Goal: Check status: Check status

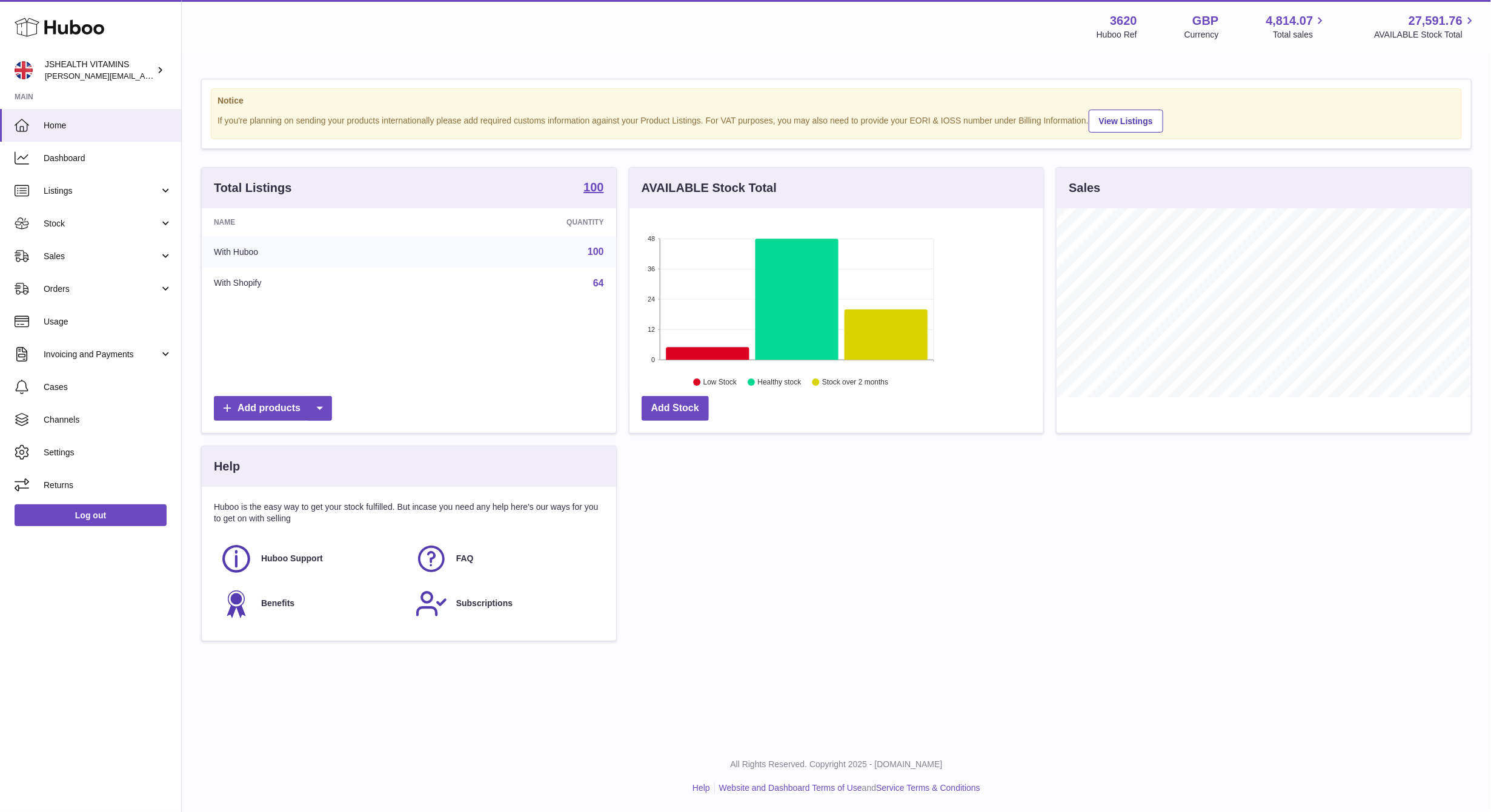
scroll to position [189, 413]
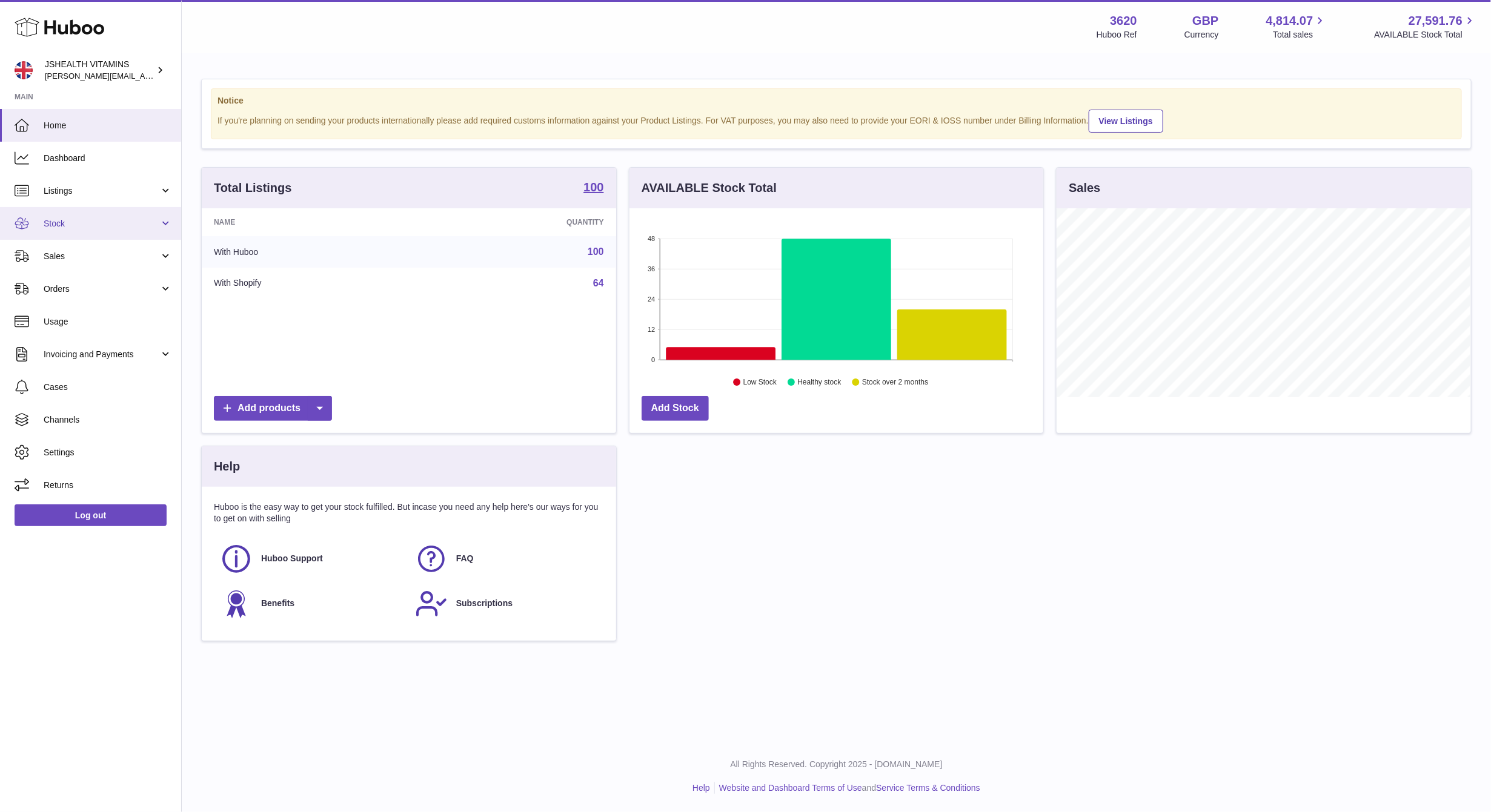
click at [75, 215] on link "Stock" at bounding box center [90, 223] width 181 height 33
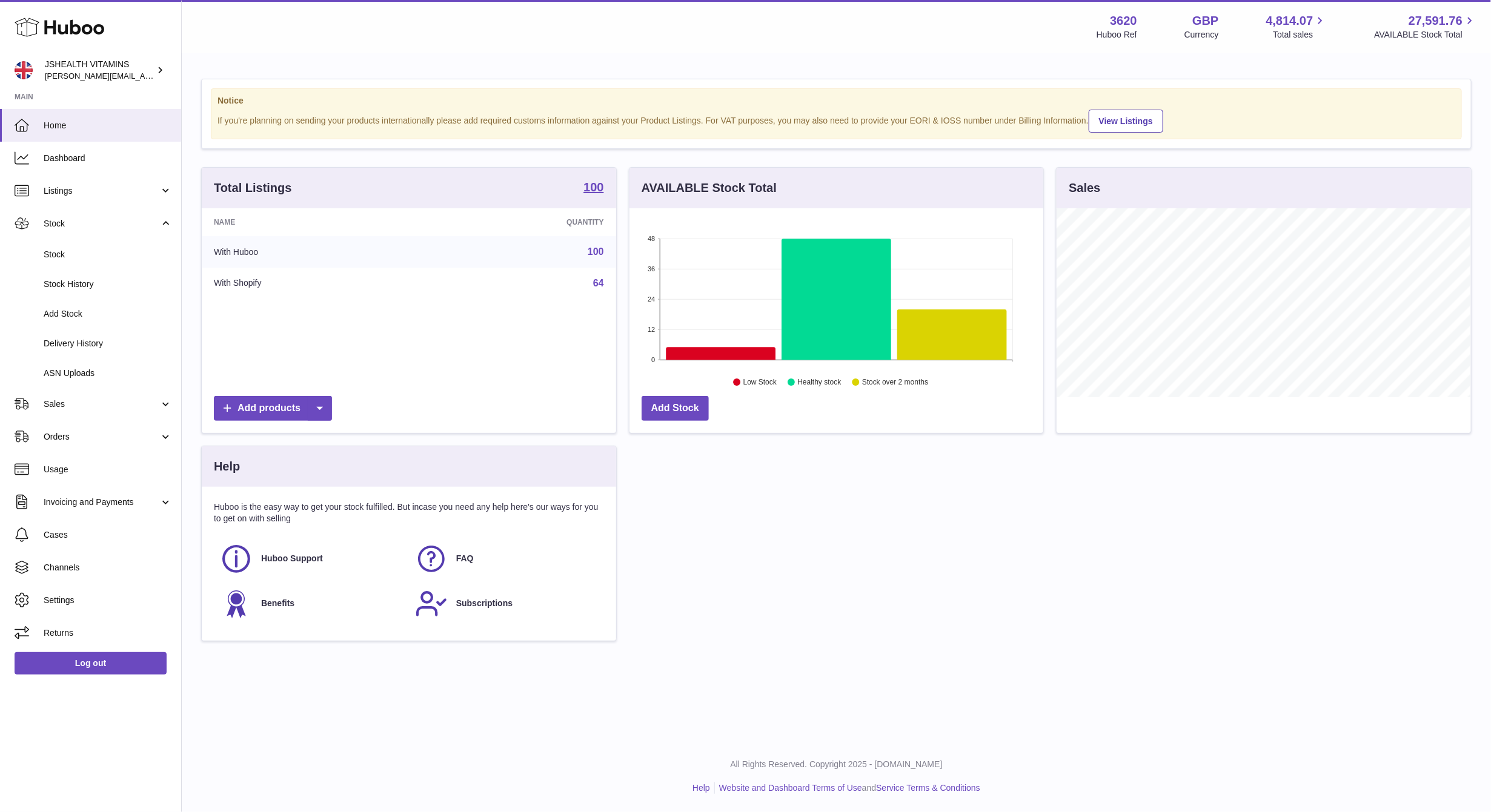
drag, startPoint x: 79, startPoint y: 408, endPoint x: 93, endPoint y: 428, distance: 24.4
click at [79, 408] on span "Sales" at bounding box center [101, 404] width 116 height 12
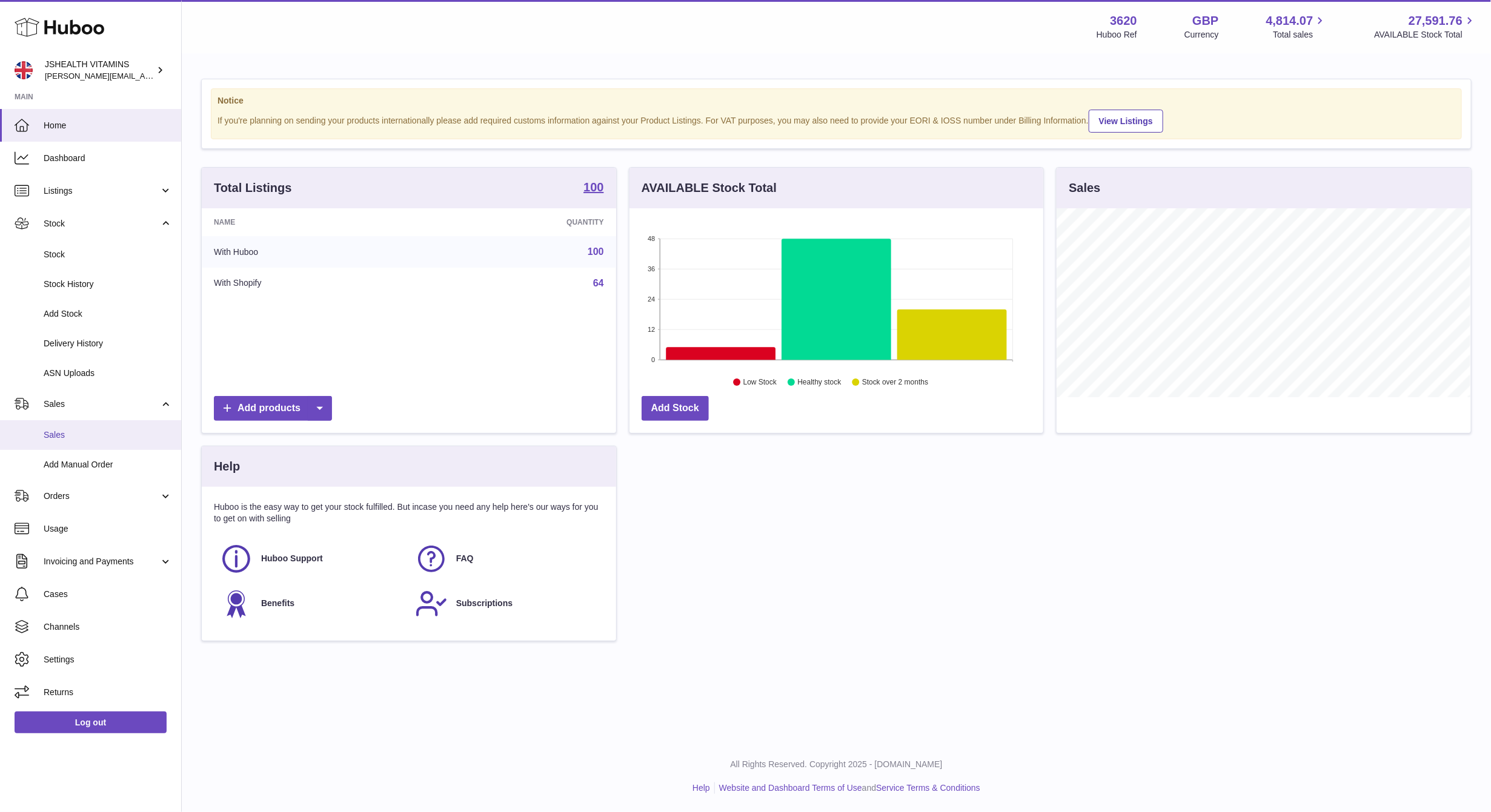
click at [97, 432] on span "Sales" at bounding box center [107, 435] width 128 height 12
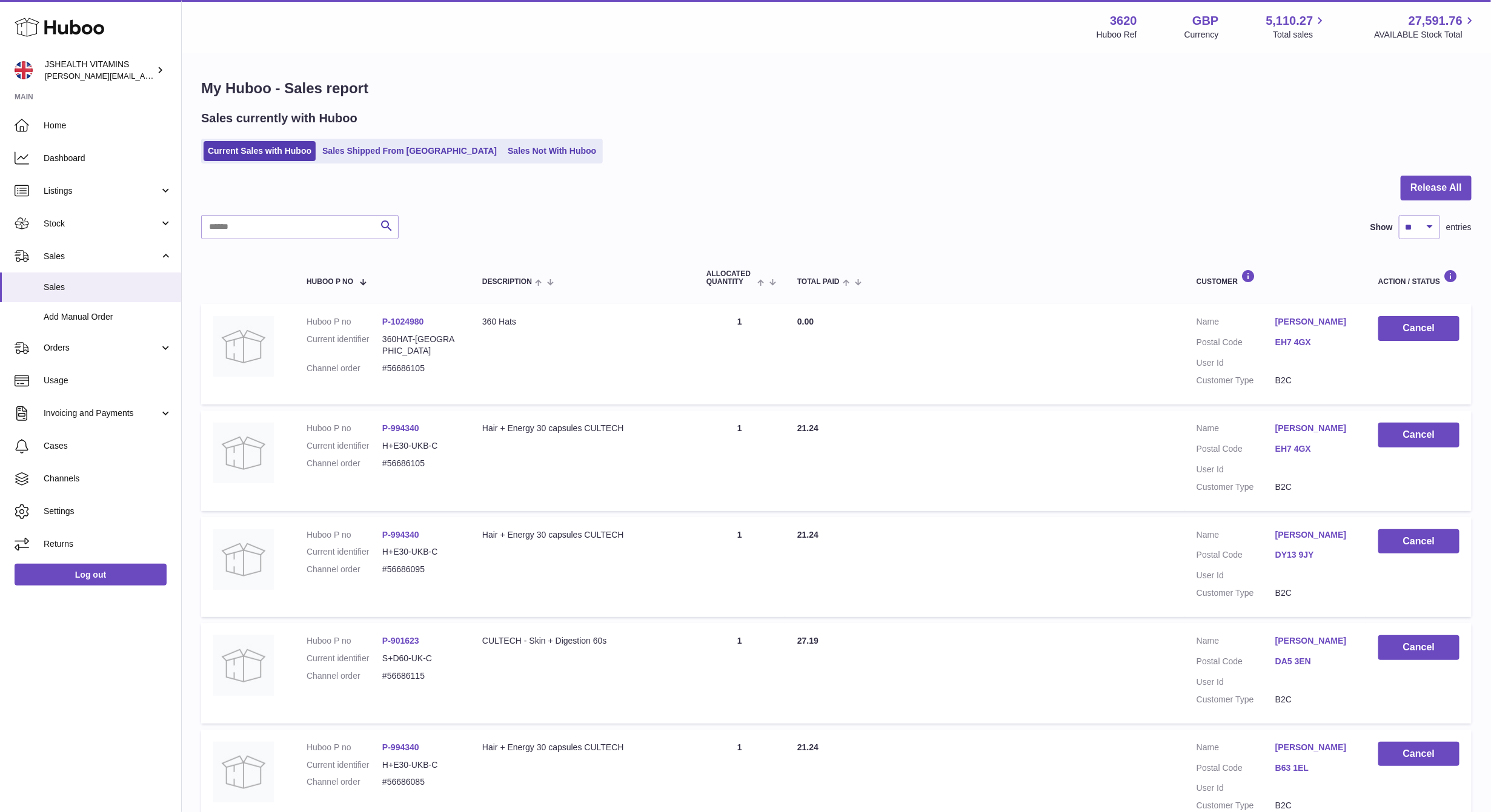
click at [352, 164] on div "My Huboo - Sales report Sales currently with Huboo Current Sales with Huboo Sal…" at bounding box center [836, 740] width 1309 height 1373
click at [352, 156] on link "Sales Shipped From [GEOGRAPHIC_DATA]" at bounding box center [409, 151] width 183 height 20
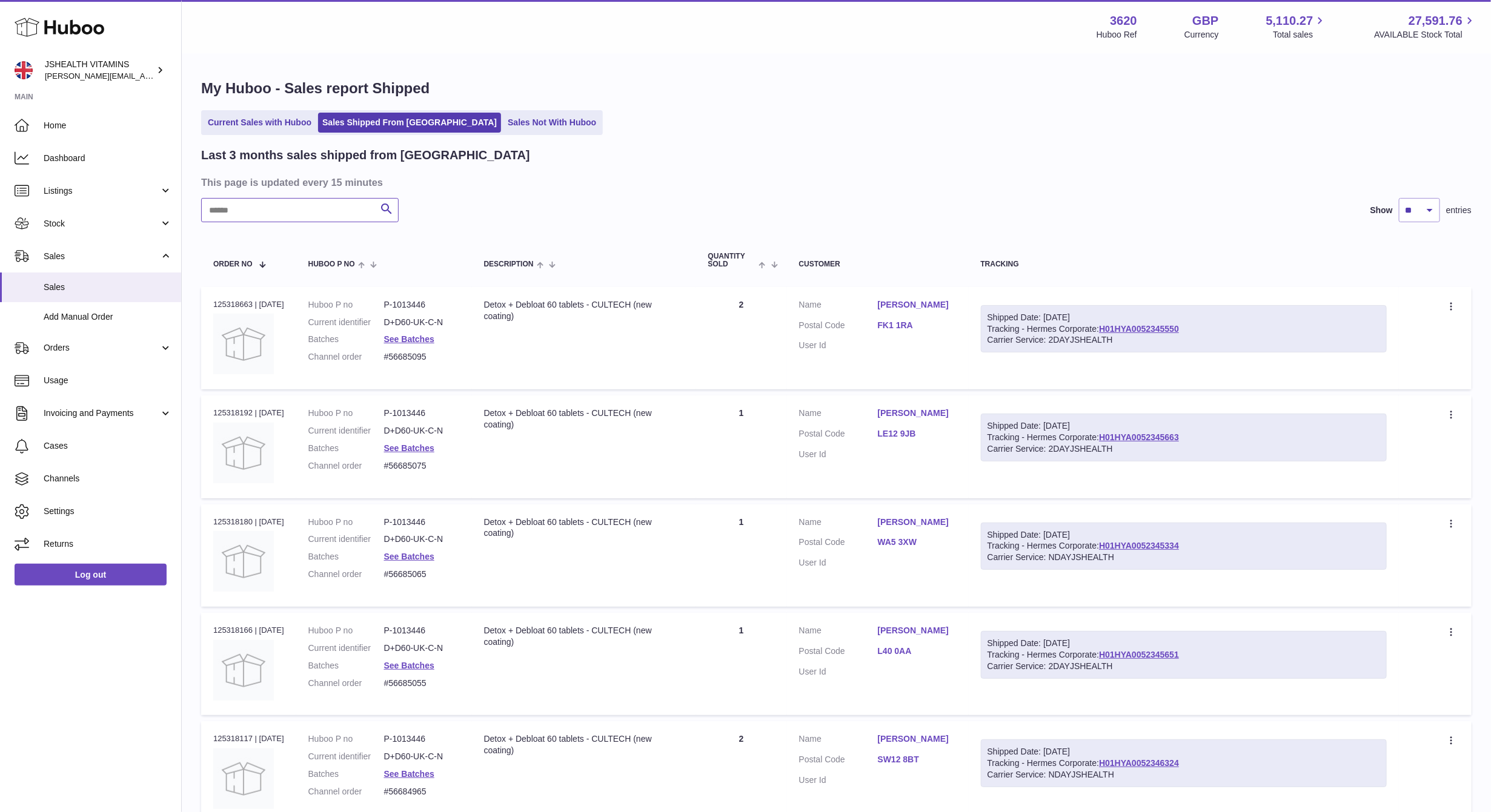
click at [316, 209] on input "text" at bounding box center [300, 210] width 197 height 24
paste input "**********"
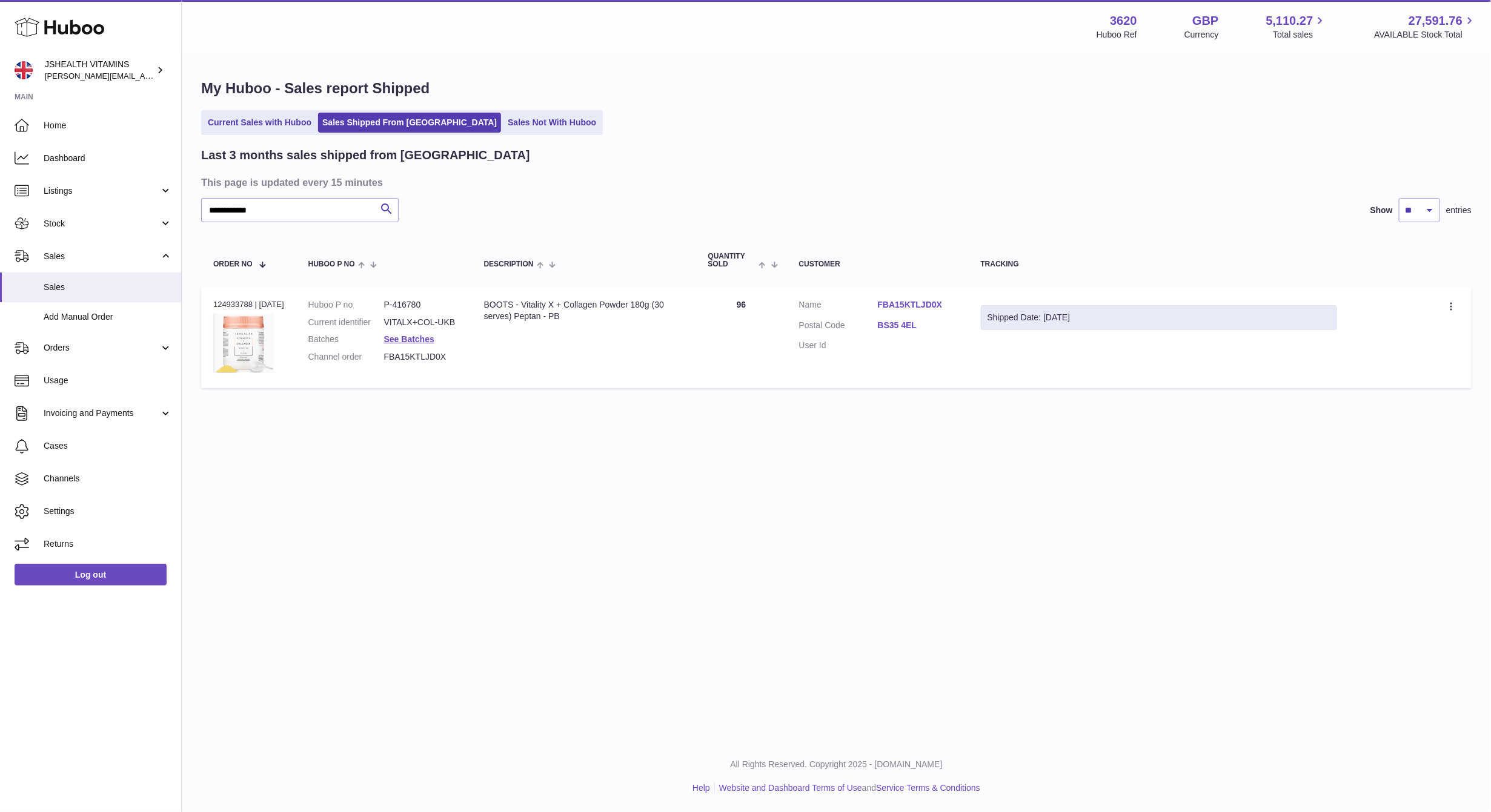
click at [429, 321] on dd "VITALX+COL-UKB" at bounding box center [422, 322] width 75 height 12
copy dl "VITALX+COL-UKB"
click at [403, 338] on link "See Batches" at bounding box center [409, 339] width 50 height 9
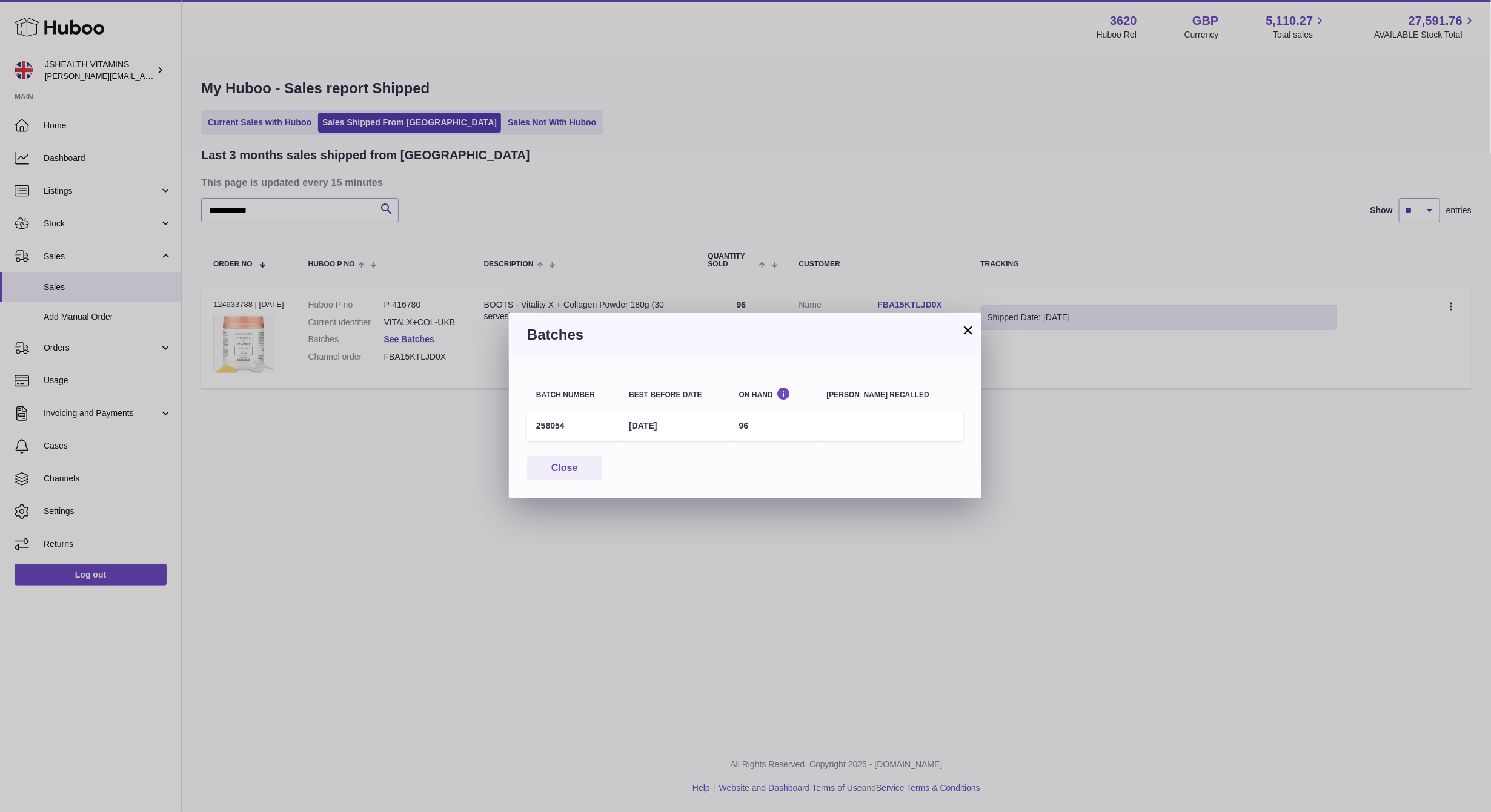
click at [546, 424] on td "258054" at bounding box center [573, 426] width 93 height 30
click at [546, 424] on td "258054" at bounding box center [573, 426] width 93 height 30
copy td "258054"
drag, startPoint x: 399, startPoint y: 93, endPoint x: 342, endPoint y: 178, distance: 102.3
click at [399, 94] on div "× Batches Batch number Best before date On Hand [PERSON_NAME] recalled 258054 […" at bounding box center [746, 406] width 1491 height 812
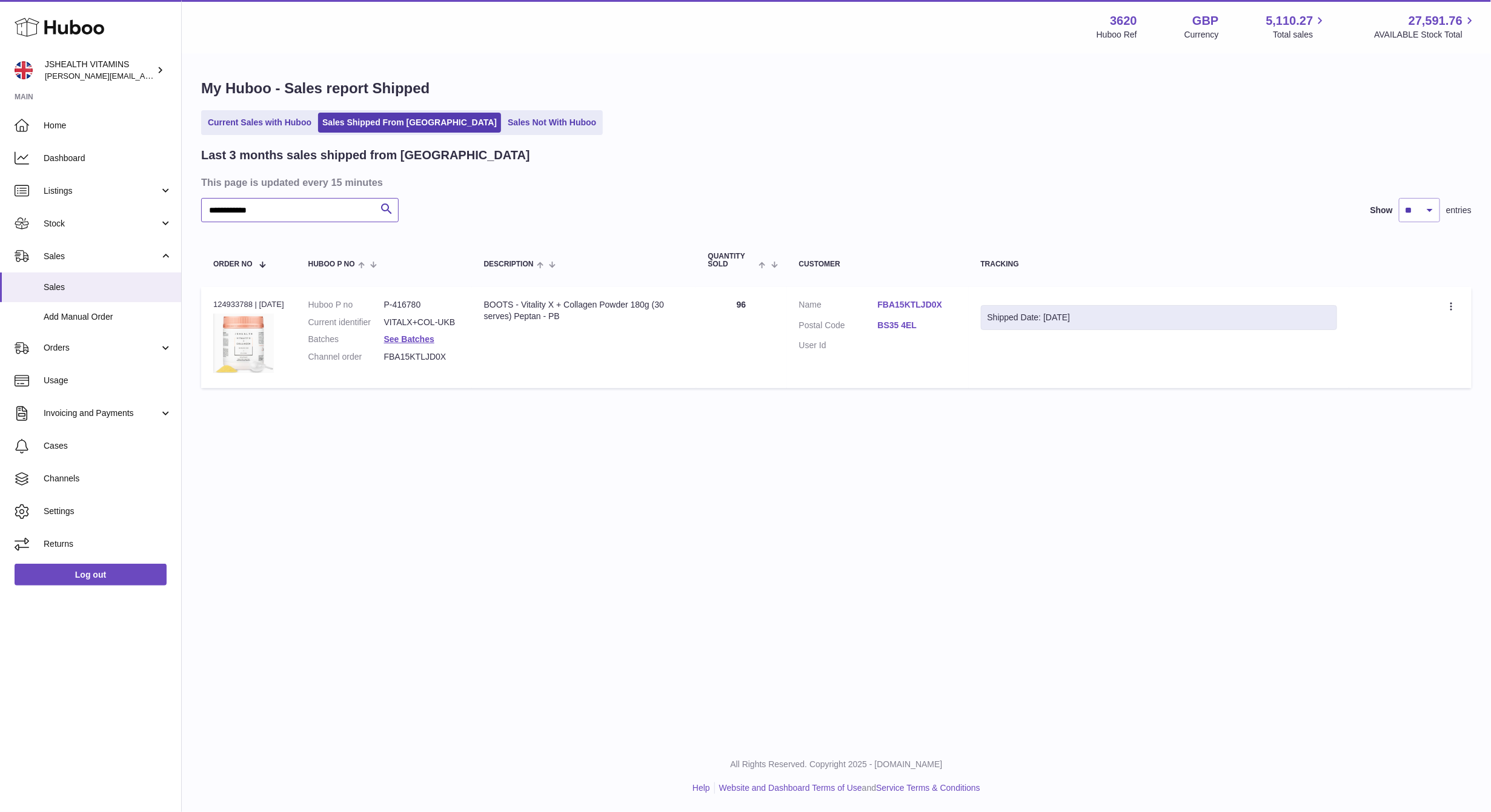
click at [326, 209] on input "**********" at bounding box center [300, 210] width 197 height 24
paste input "text"
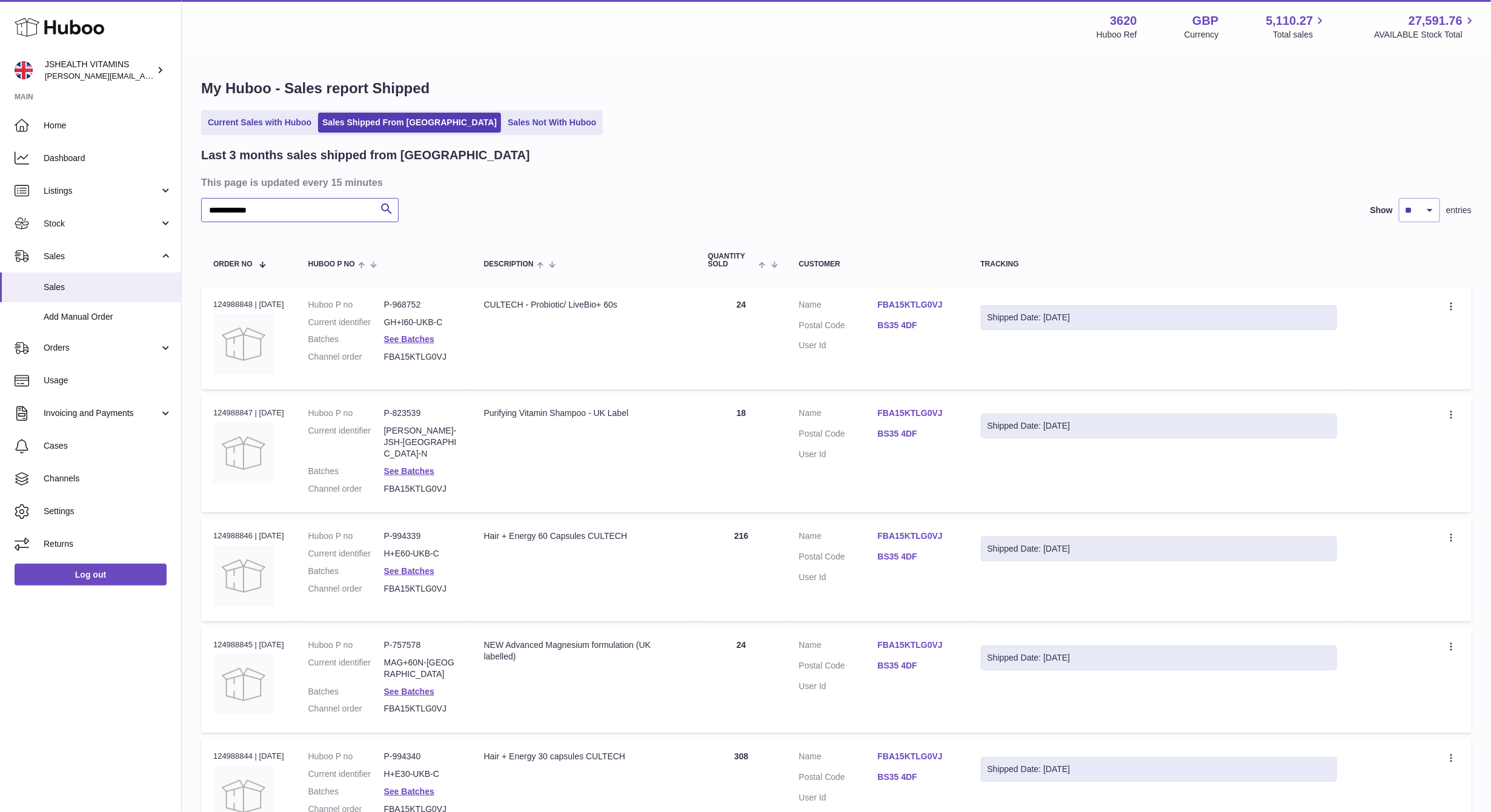
type input "**********"
click at [421, 322] on dd "GH+I60-UKB-C" at bounding box center [422, 322] width 75 height 12
copy dl "GH+I60-UKB-C"
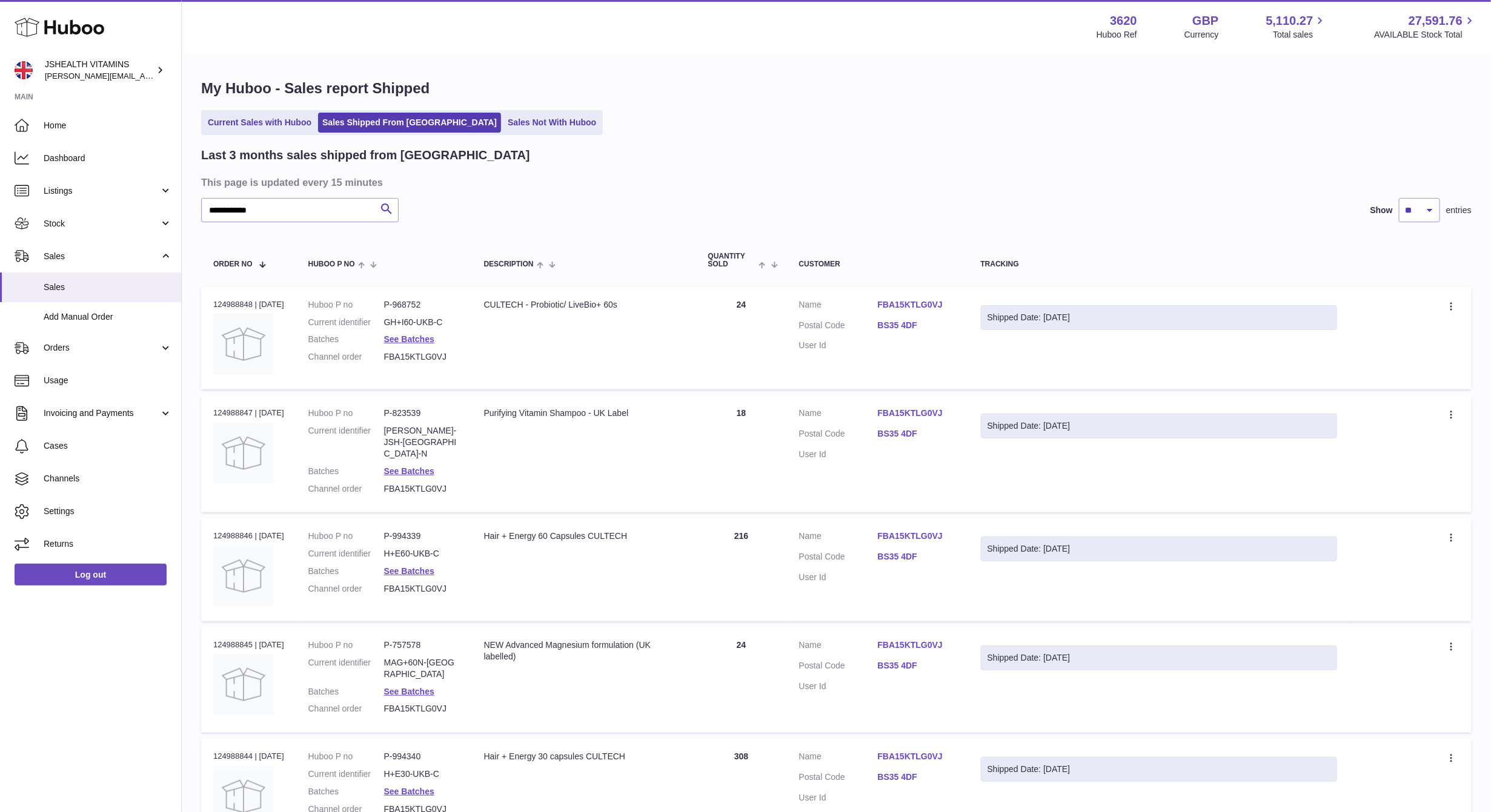
click at [280, 195] on div "**********" at bounding box center [837, 615] width 1271 height 935
click at [282, 207] on input "**********" at bounding box center [300, 210] width 197 height 24
click at [282, 204] on input "**********" at bounding box center [300, 210] width 197 height 24
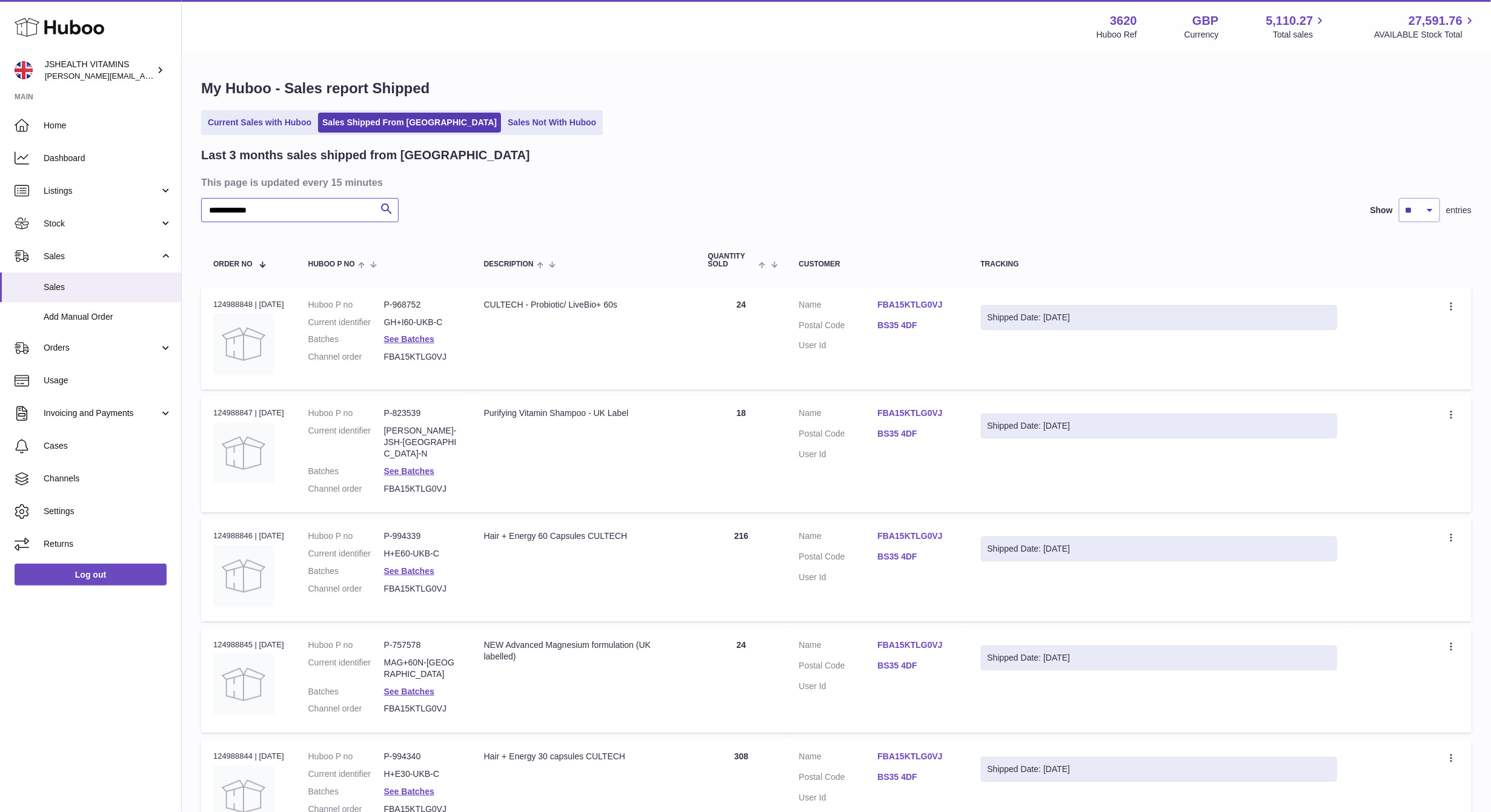
click at [282, 204] on input "**********" at bounding box center [300, 210] width 197 height 24
click at [445, 317] on dd "GH+I60-UKB-C" at bounding box center [422, 322] width 75 height 12
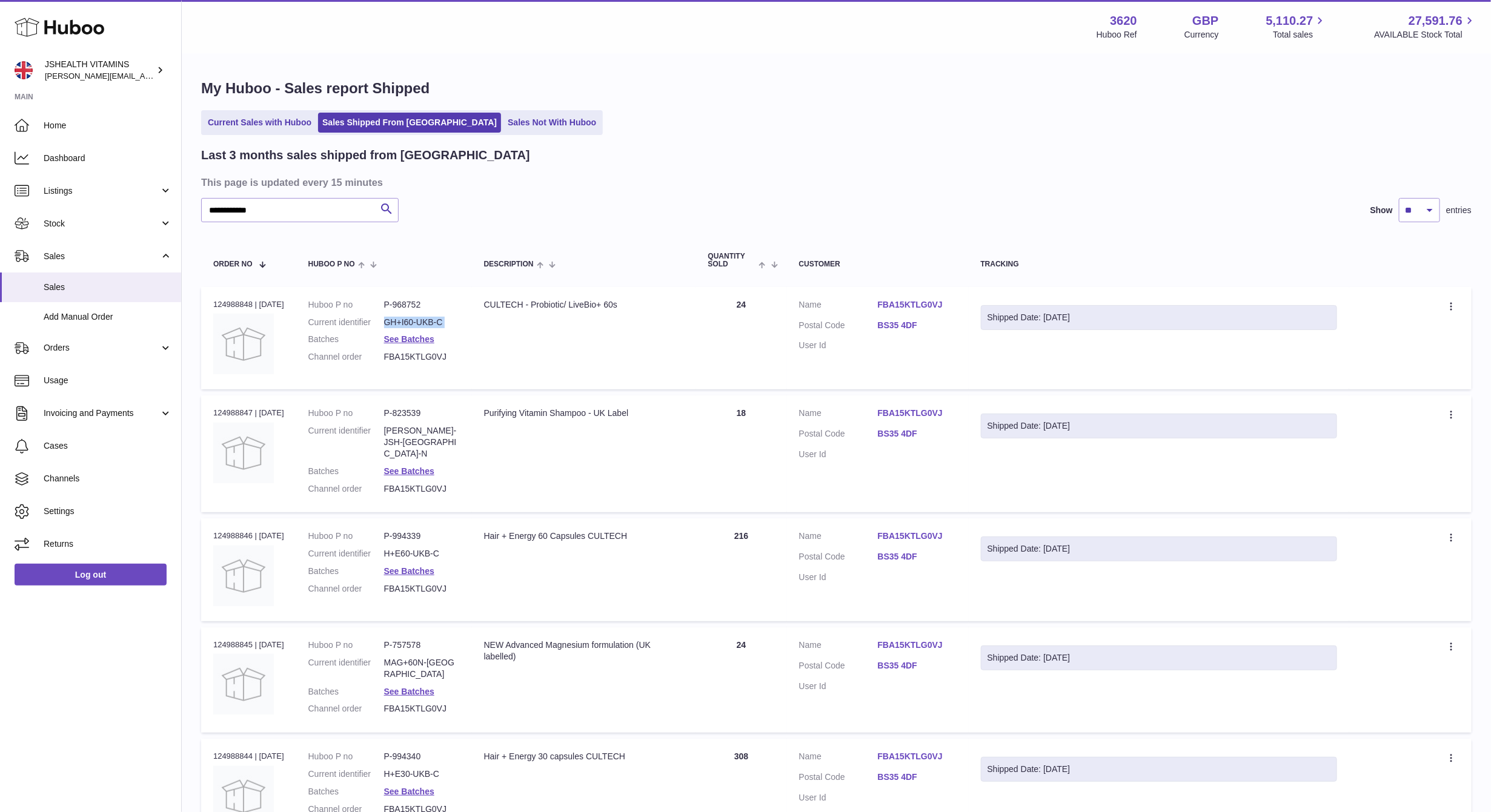
copy dl "GH+I60-UKB-C"
click at [445, 425] on dd "SHAMP-JSH-UK-N" at bounding box center [422, 443] width 75 height 35
copy dl "SHAMP-JSH-UK-N"
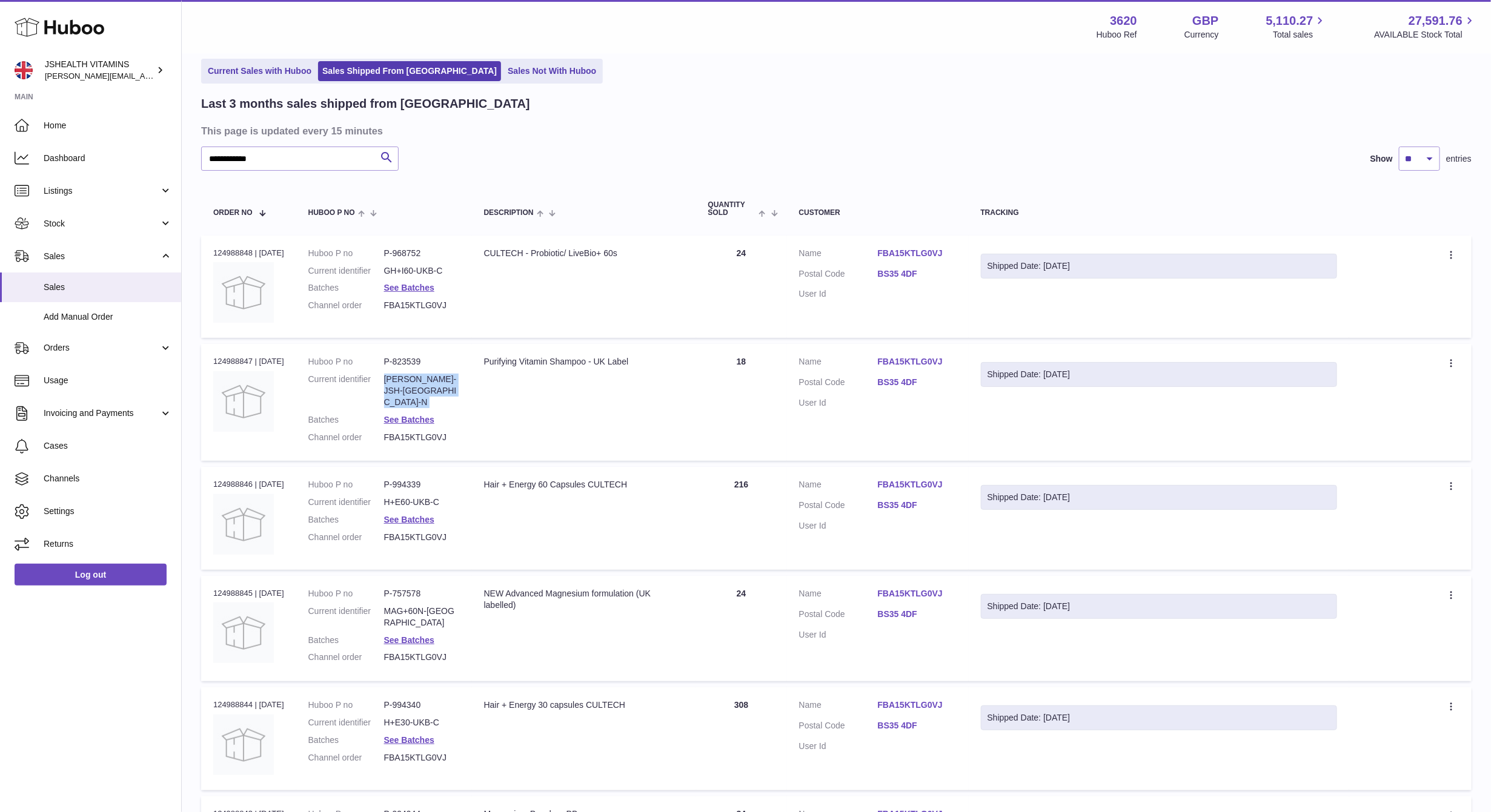
scroll to position [167, 0]
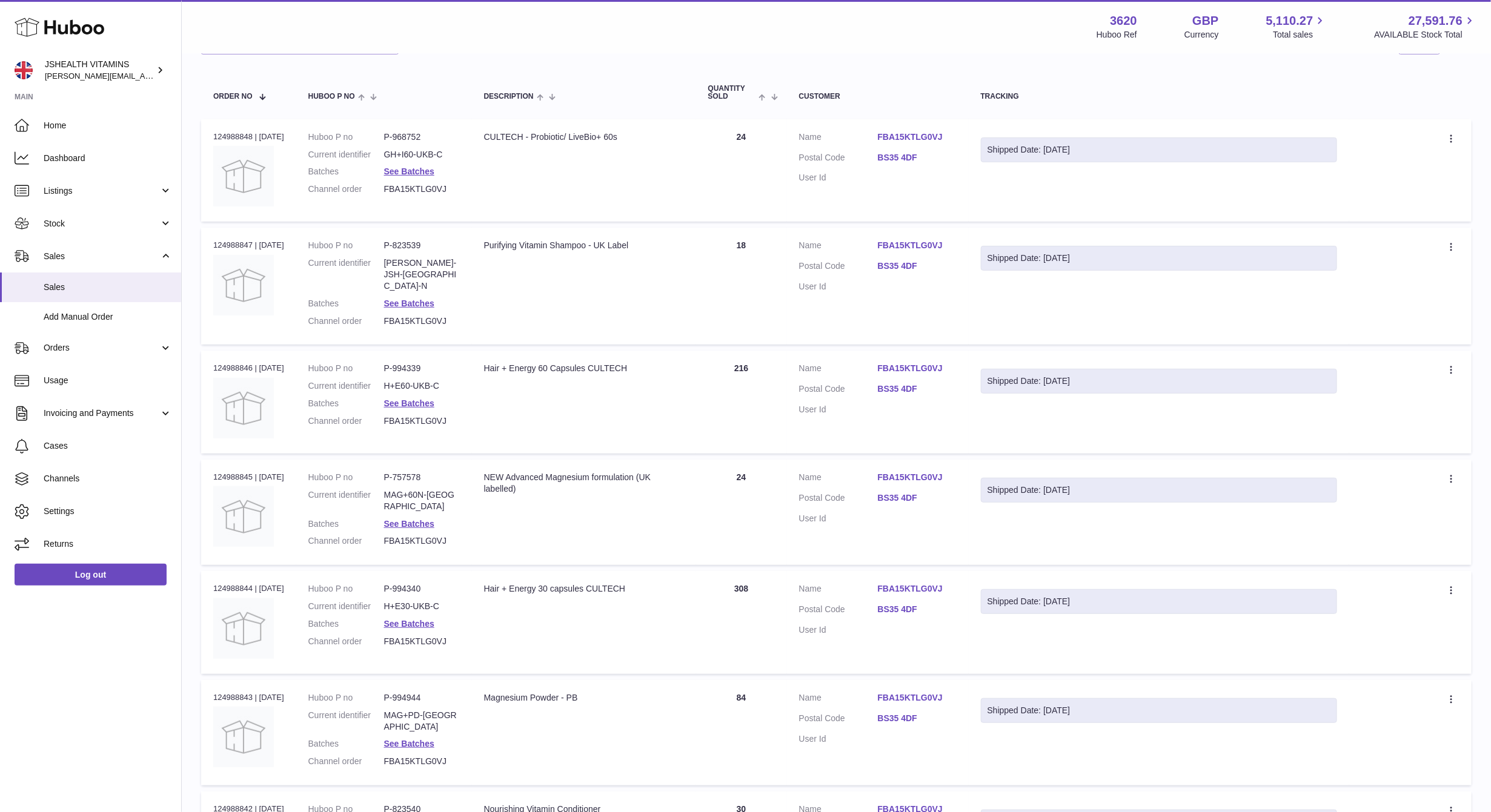
click at [426, 380] on dd "H+E60-UKB-C" at bounding box center [422, 386] width 75 height 12
drag, startPoint x: 426, startPoint y: 367, endPoint x: 439, endPoint y: 366, distance: 13.0
click at [426, 380] on dd "H+E60-UKB-C" at bounding box center [422, 386] width 75 height 12
copy dl "H+E60-UKB-C"
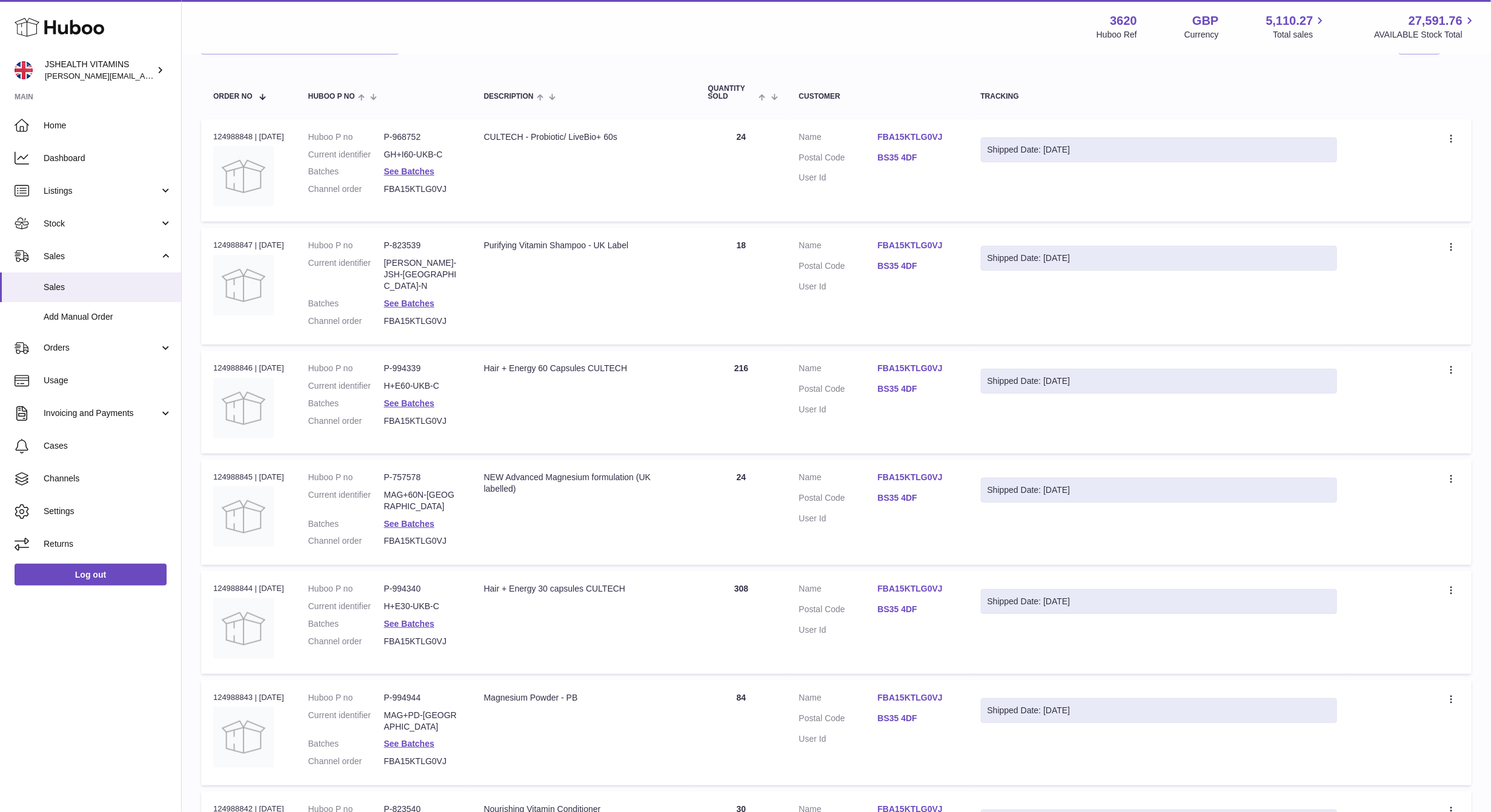
click at [422, 486] on dl "Huboo P no P-757578 Current identifier MAG+60N-UK Batches See Batches Channel o…" at bounding box center [384, 512] width 152 height 81
click at [424, 490] on dd "MAG+60N-UK" at bounding box center [422, 501] width 75 height 23
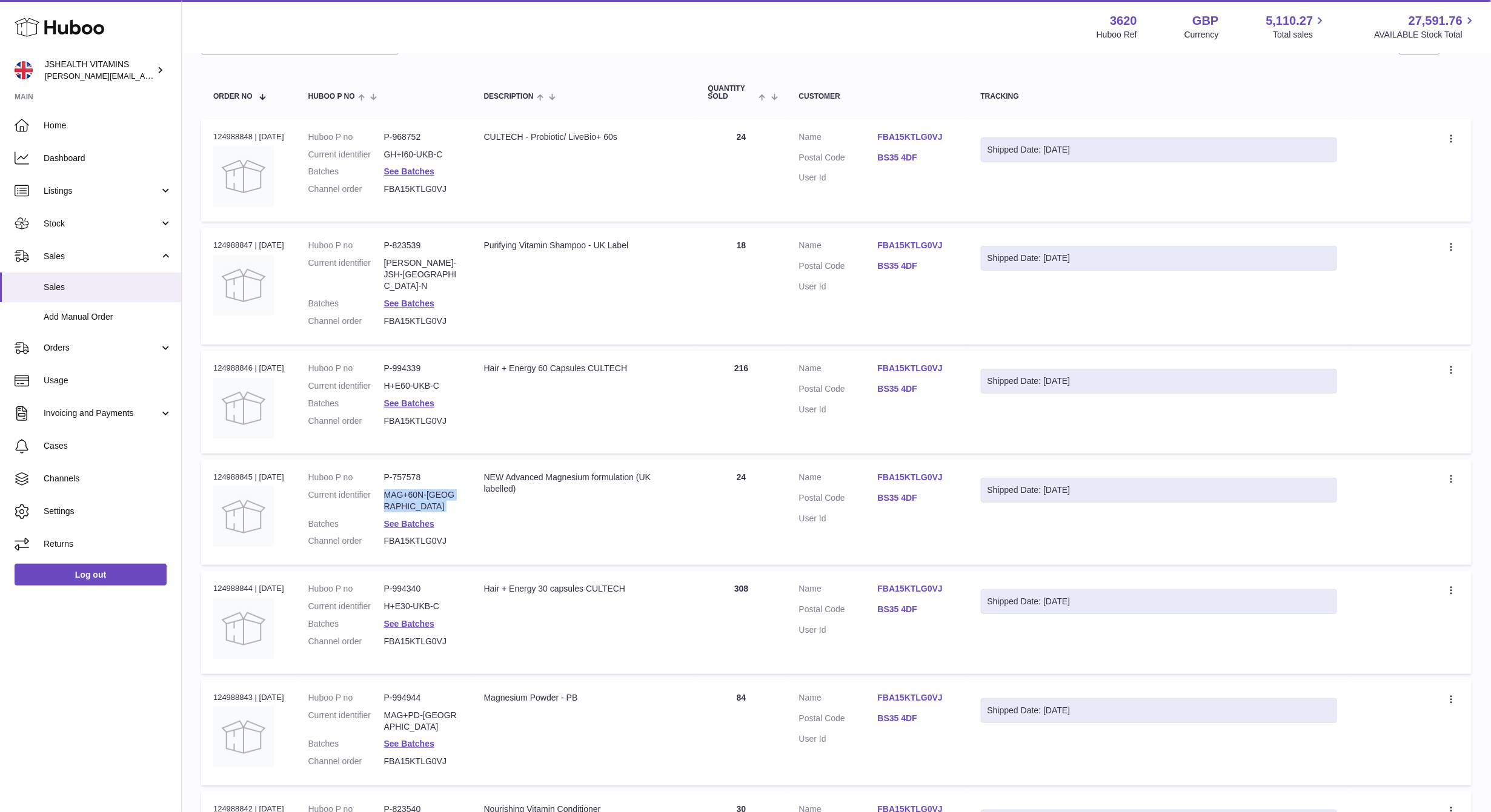
copy dl "MAG+60N-UK"
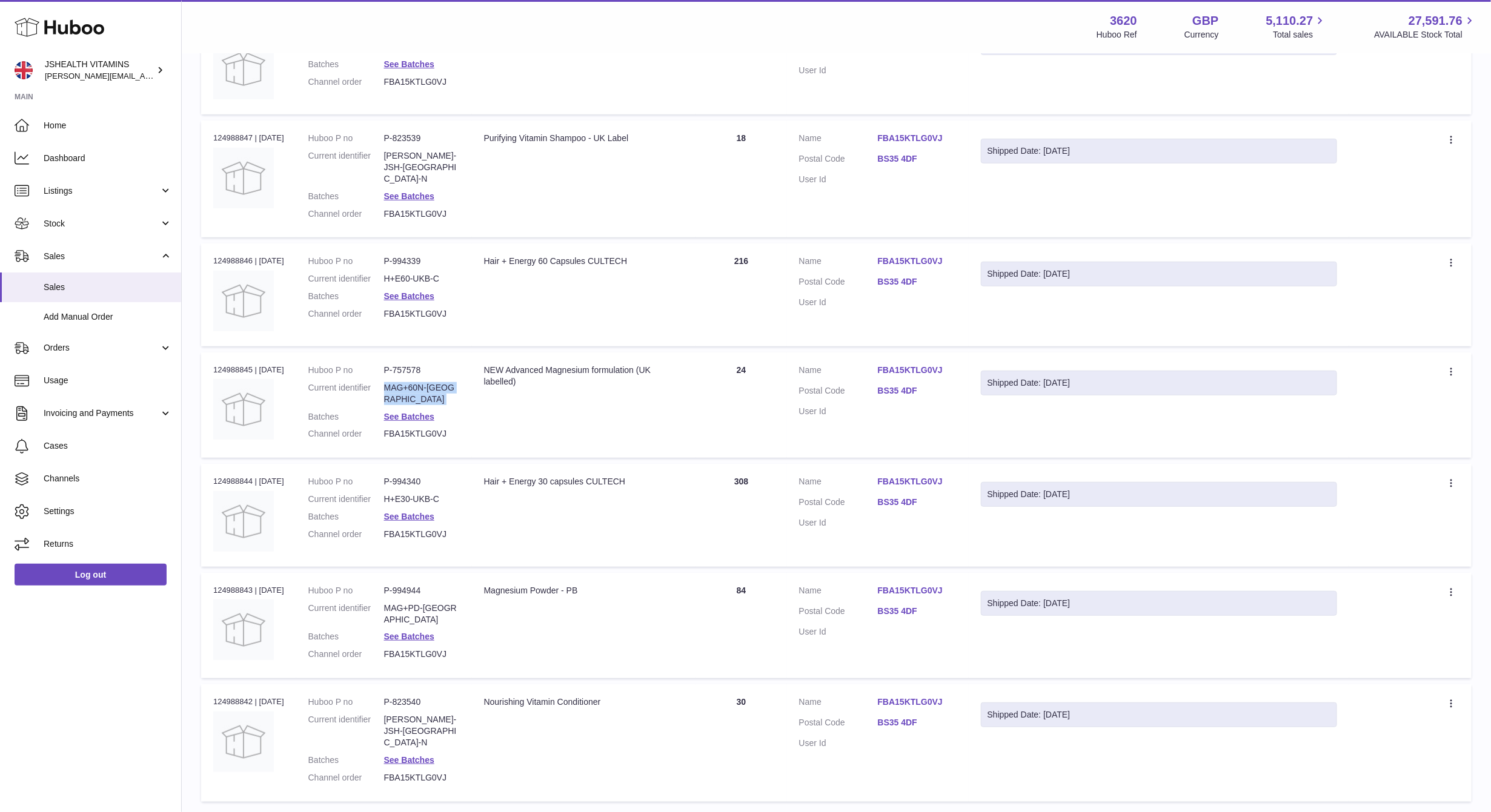
scroll to position [273, 0]
click at [413, 479] on dl "Huboo P no P-994340 Current identifier H+E30-UKB-C Batches See Batches Channel …" at bounding box center [384, 513] width 152 height 70
copy dl "H+E30-UKB-C"
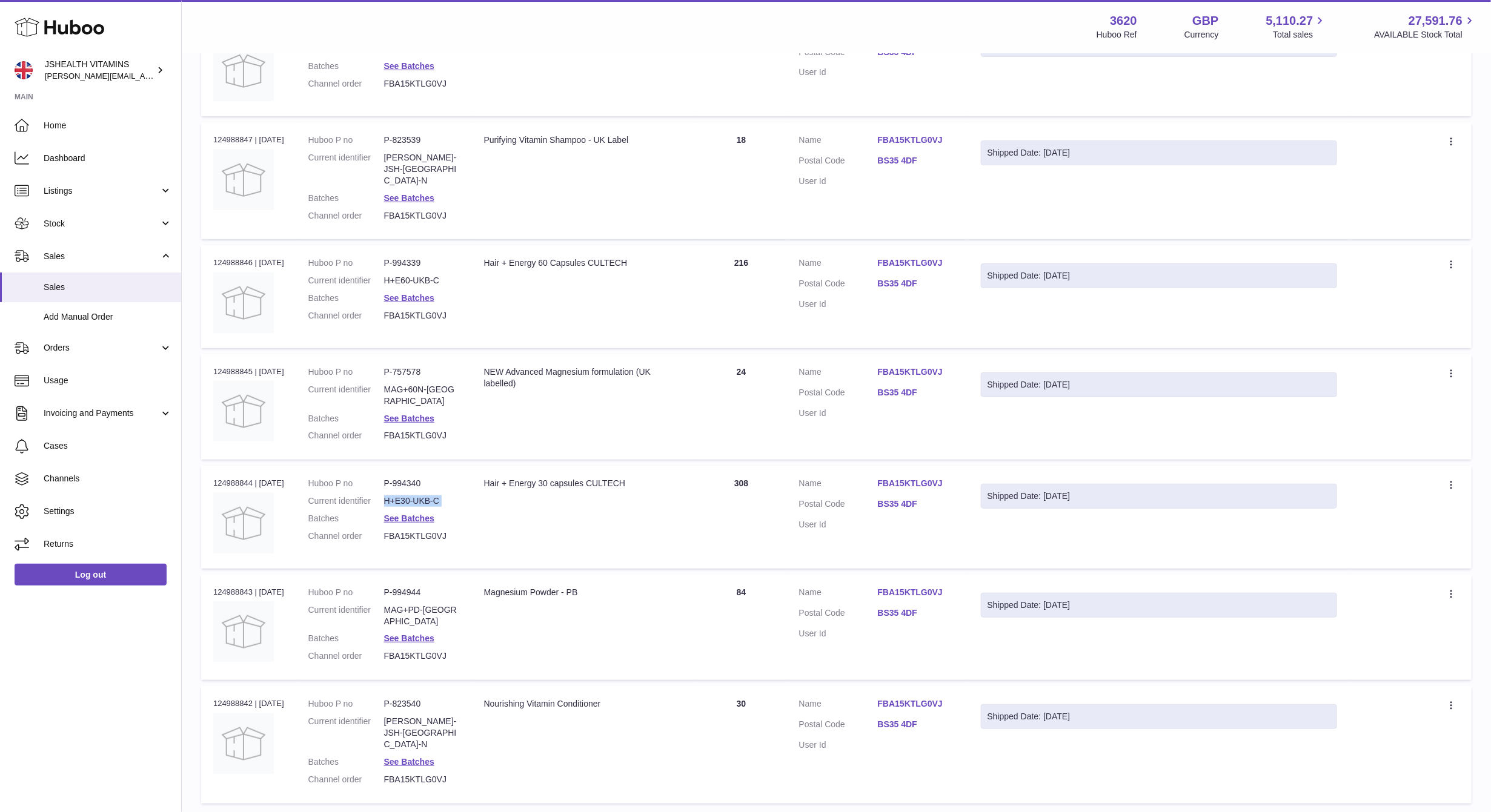
scroll to position [327, 0]
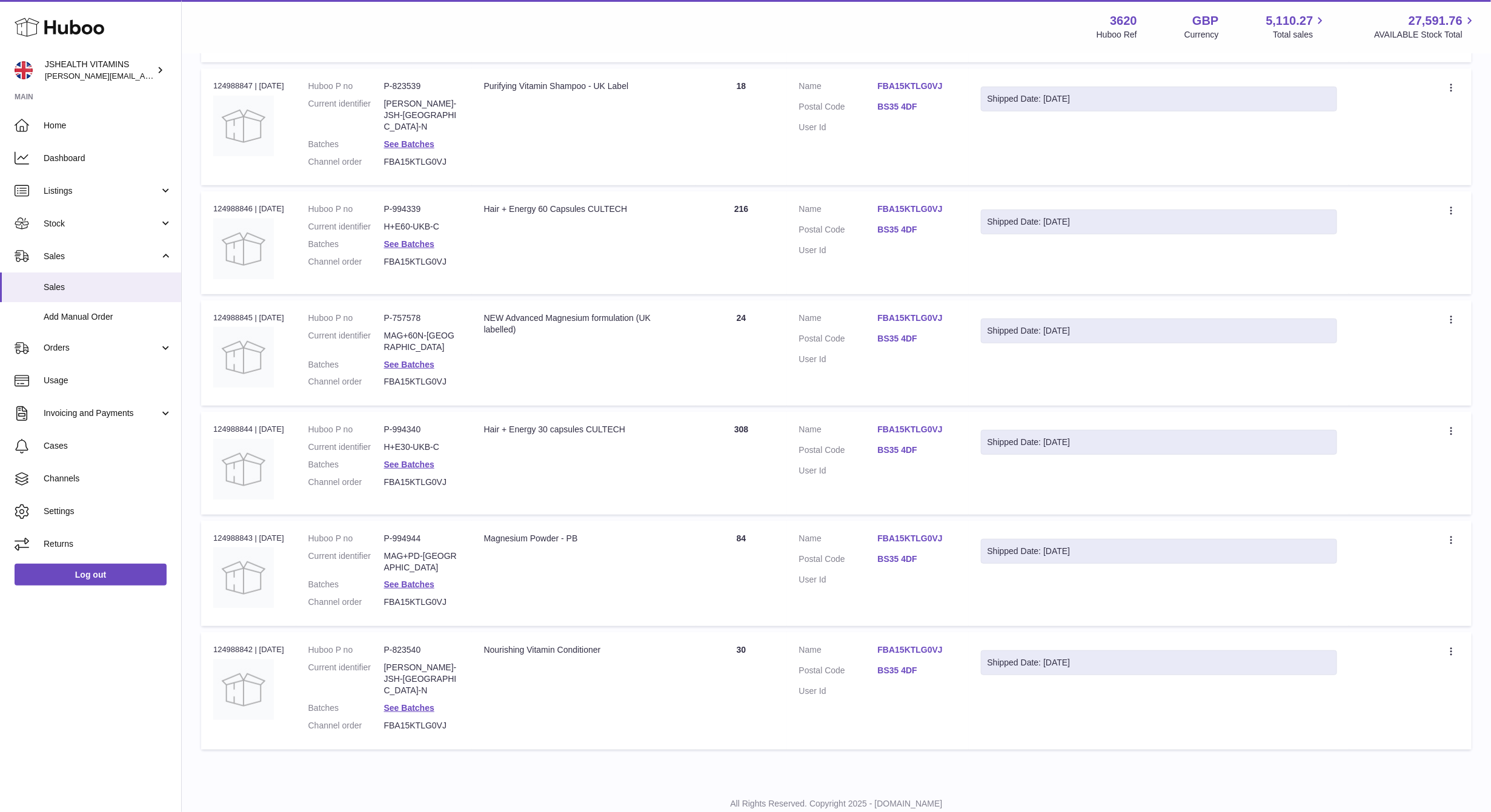
click at [430, 550] on dd "MAG+PD-UK" at bounding box center [422, 561] width 75 height 23
drag, startPoint x: 430, startPoint y: 535, endPoint x: 635, endPoint y: 487, distance: 210.5
click at [430, 550] on dd "MAG+PD-UK" at bounding box center [422, 561] width 75 height 23
copy dl "MAG+PD-UK"
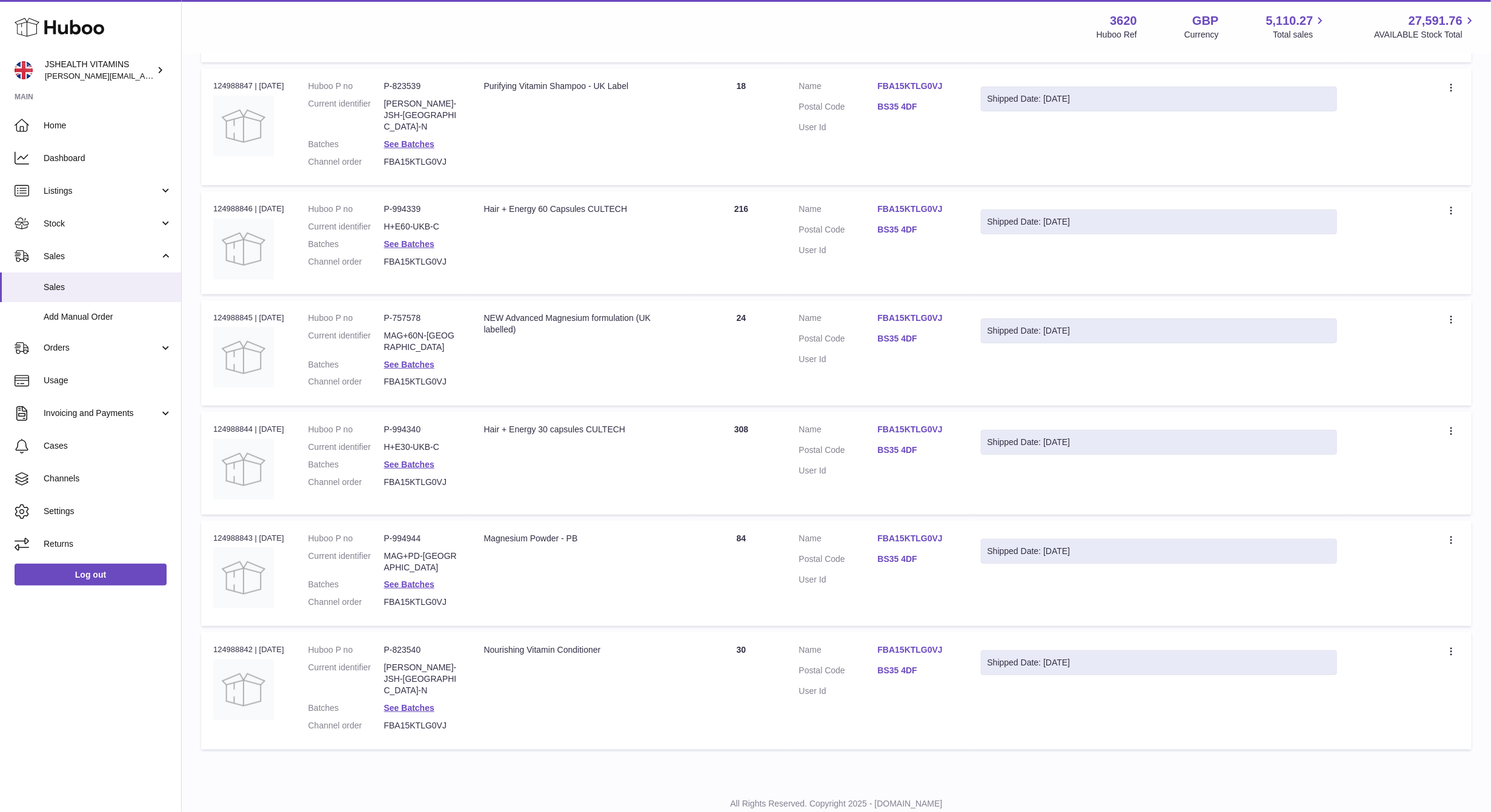
click at [453, 662] on dd "CONDIT-JSH-UK-N" at bounding box center [422, 679] width 75 height 35
copy dl "CONDIT-JSH-UK-N"
click at [416, 703] on link "See Batches" at bounding box center [409, 707] width 50 height 9
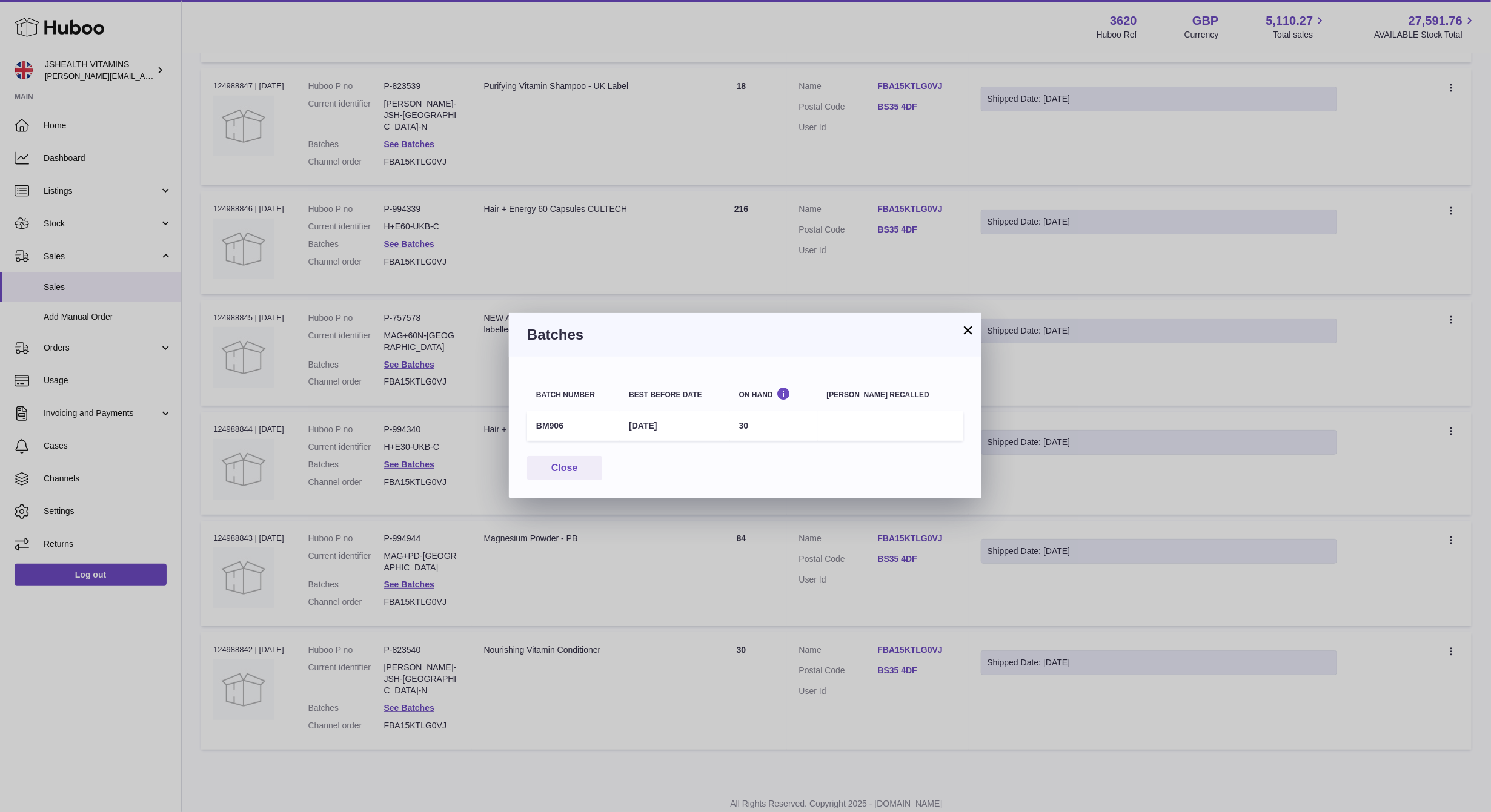
click at [555, 428] on td "BM906" at bounding box center [573, 426] width 93 height 30
click at [594, 545] on div "× Batches Batch number Best before date On Hand Batch recalled BM906 31st Mar 2…" at bounding box center [746, 406] width 1491 height 812
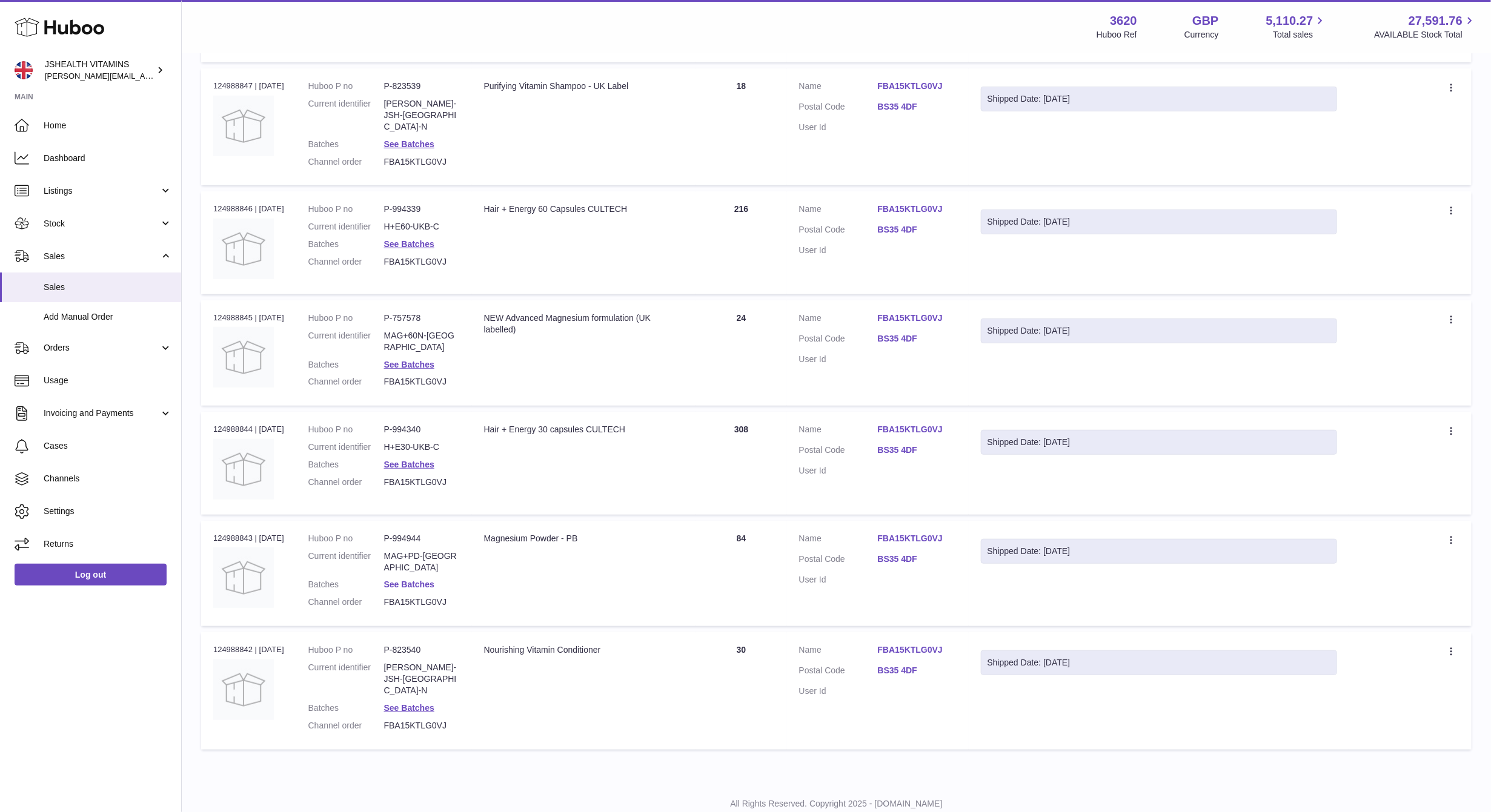
click at [410, 579] on link "See Batches" at bounding box center [409, 584] width 50 height 9
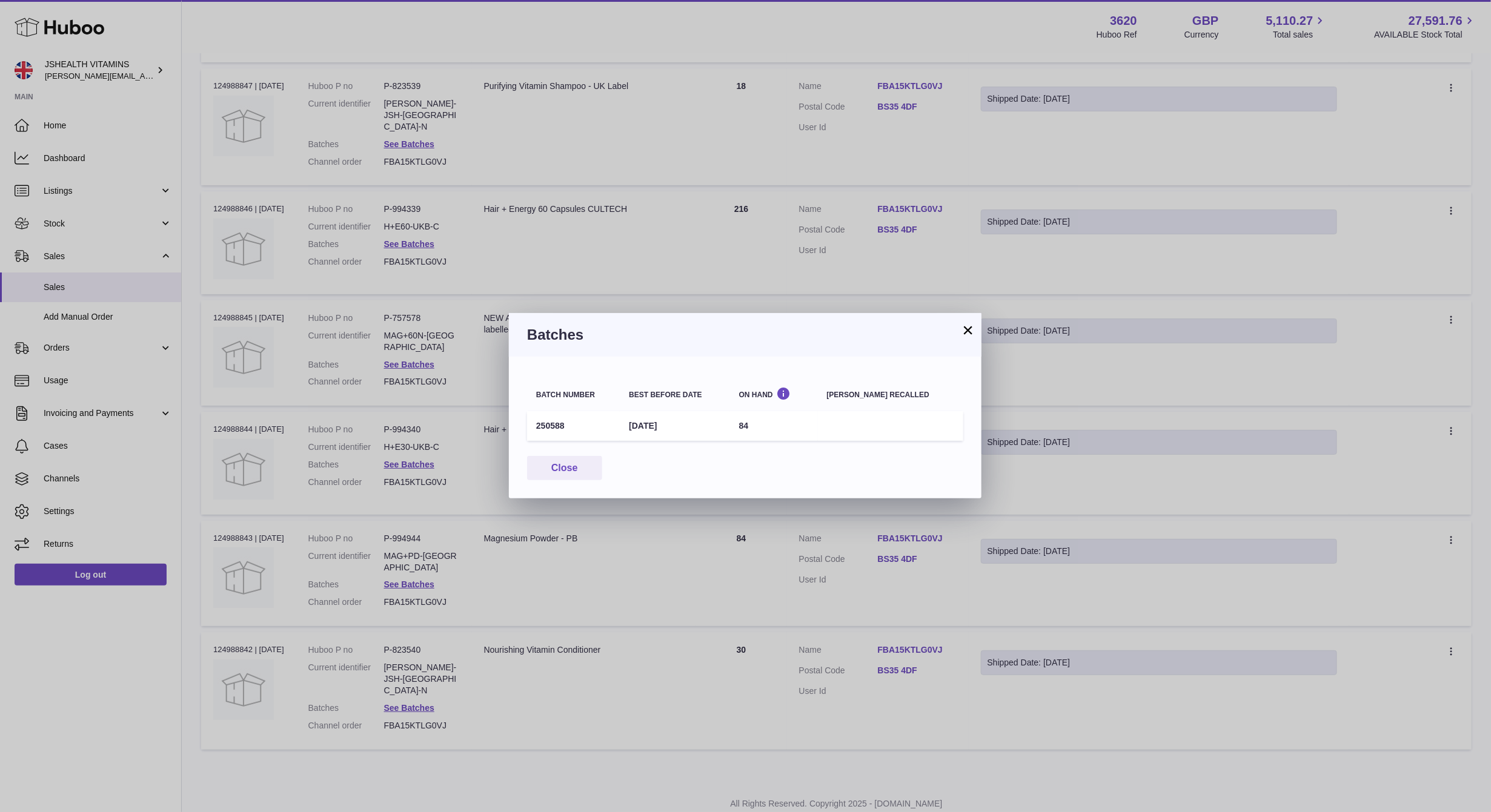
click at [543, 424] on td "250588" at bounding box center [573, 426] width 93 height 30
drag, startPoint x: 543, startPoint y: 424, endPoint x: 550, endPoint y: 424, distance: 7.0
click at [543, 424] on td "250588" at bounding box center [573, 426] width 93 height 30
click at [394, 455] on div "× Batches Batch number Best before date On Hand Batch recalled 250588 30th Apr …" at bounding box center [746, 406] width 1491 height 812
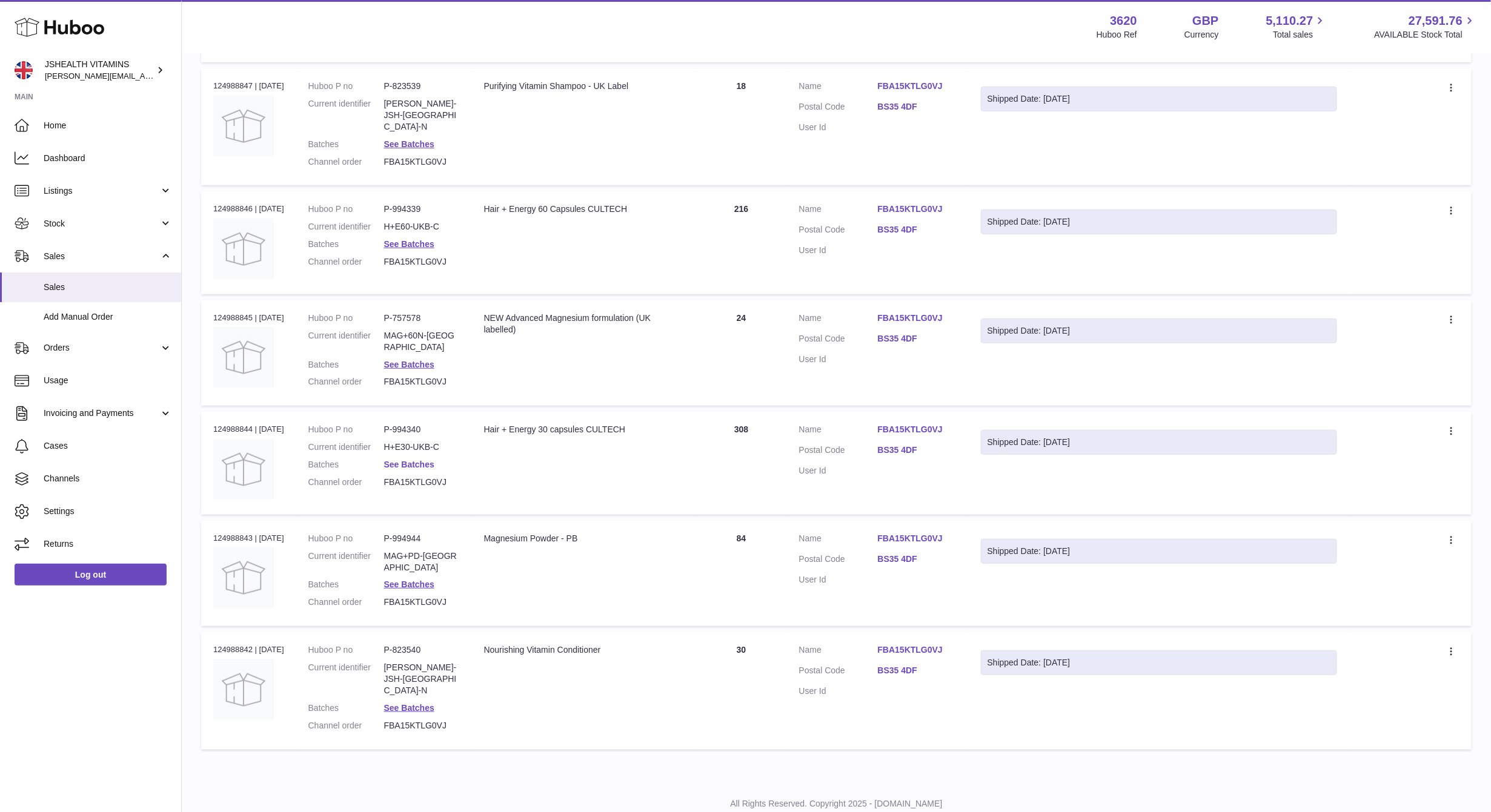
click at [390, 460] on link "See Batches" at bounding box center [409, 465] width 50 height 9
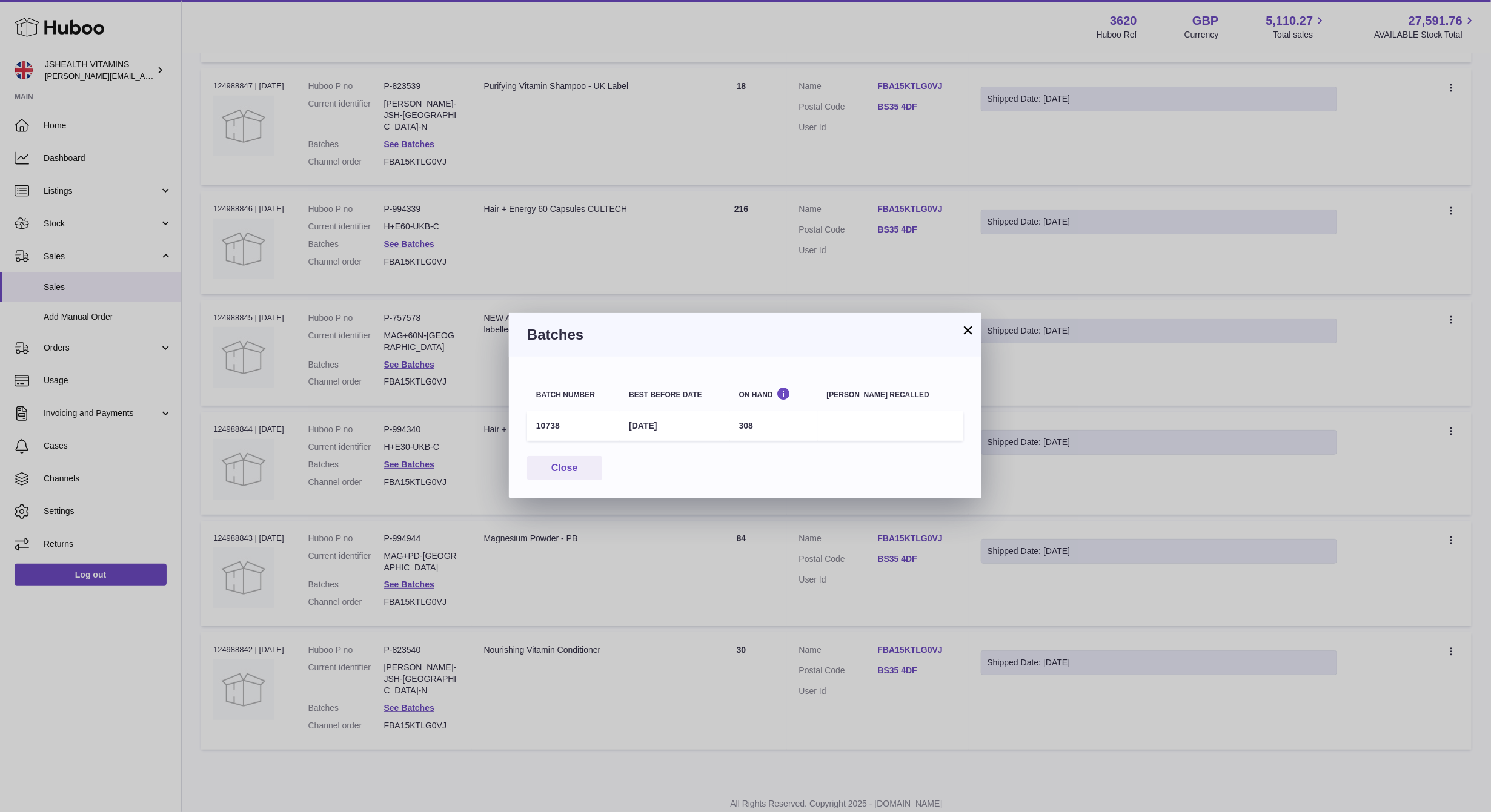
click at [541, 430] on td "10738" at bounding box center [573, 426] width 93 height 30
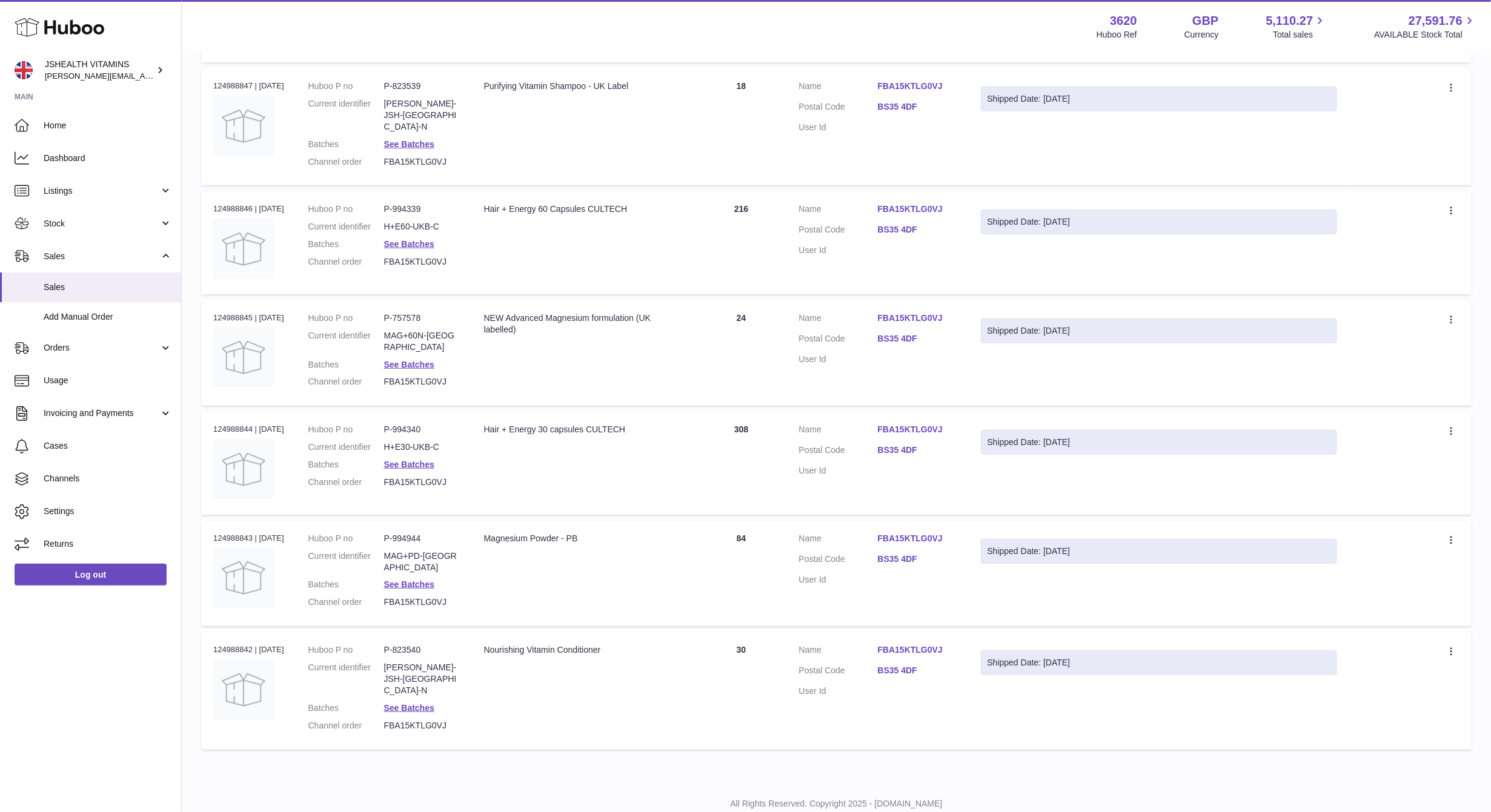
click at [474, 487] on div at bounding box center [746, 406] width 1491 height 812
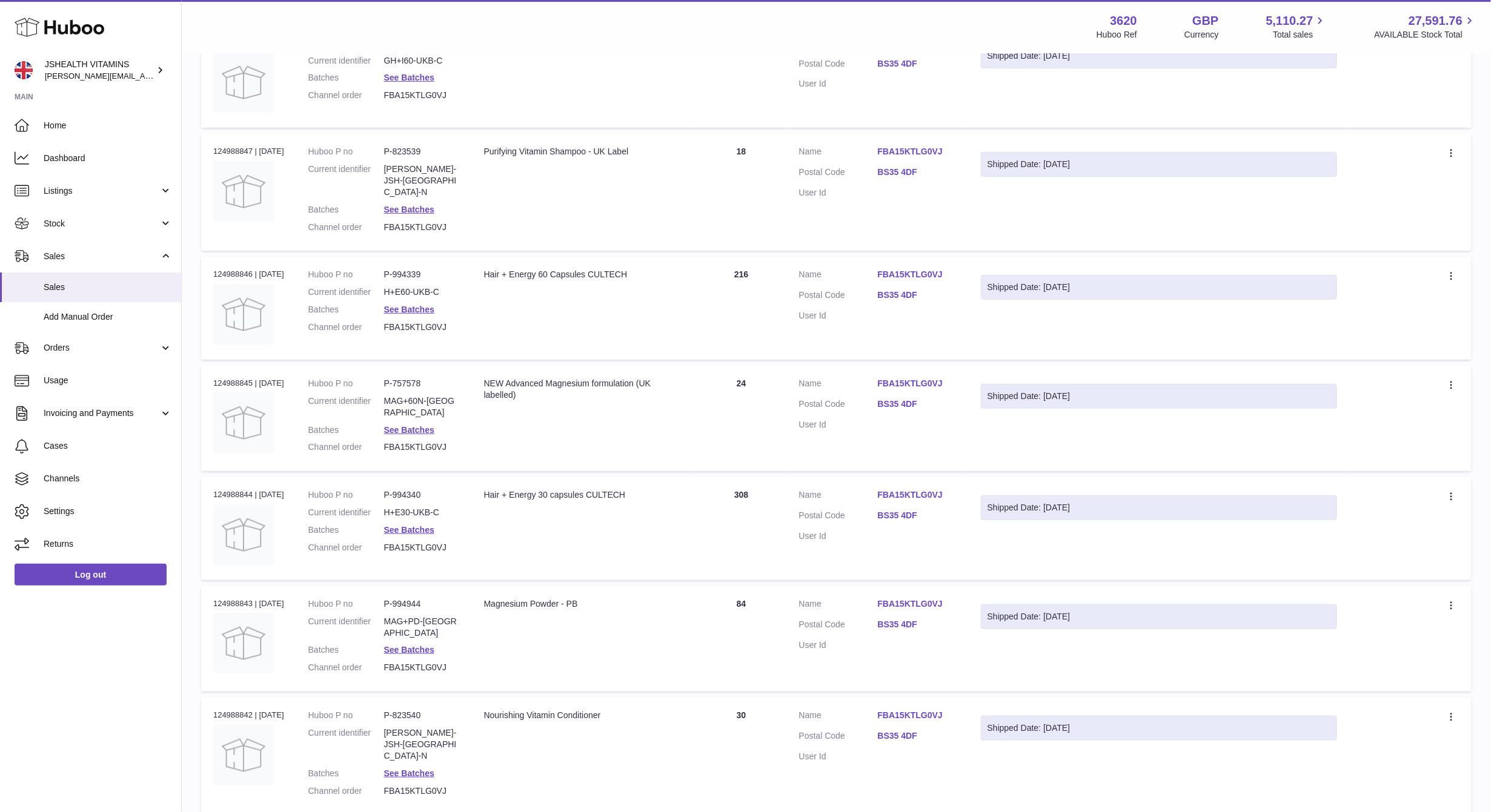
scroll to position [266, 0]
click at [423, 421] on link "See Batches" at bounding box center [409, 425] width 50 height 9
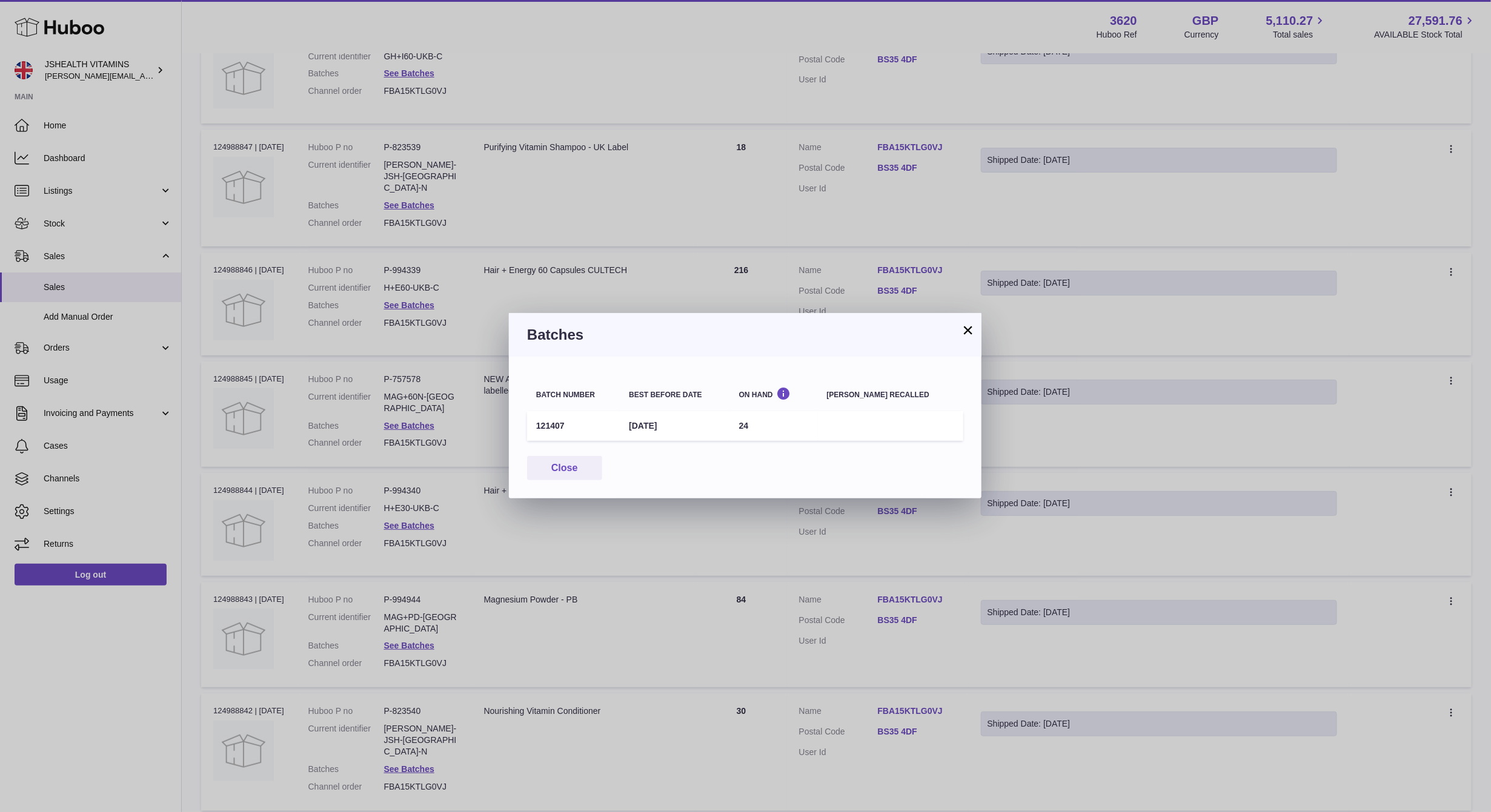
click at [547, 425] on td "121407" at bounding box center [573, 426] width 93 height 30
click at [388, 482] on div "× Batches Batch number Best before date On Hand Batch recalled 121407 31st May …" at bounding box center [746, 406] width 1491 height 812
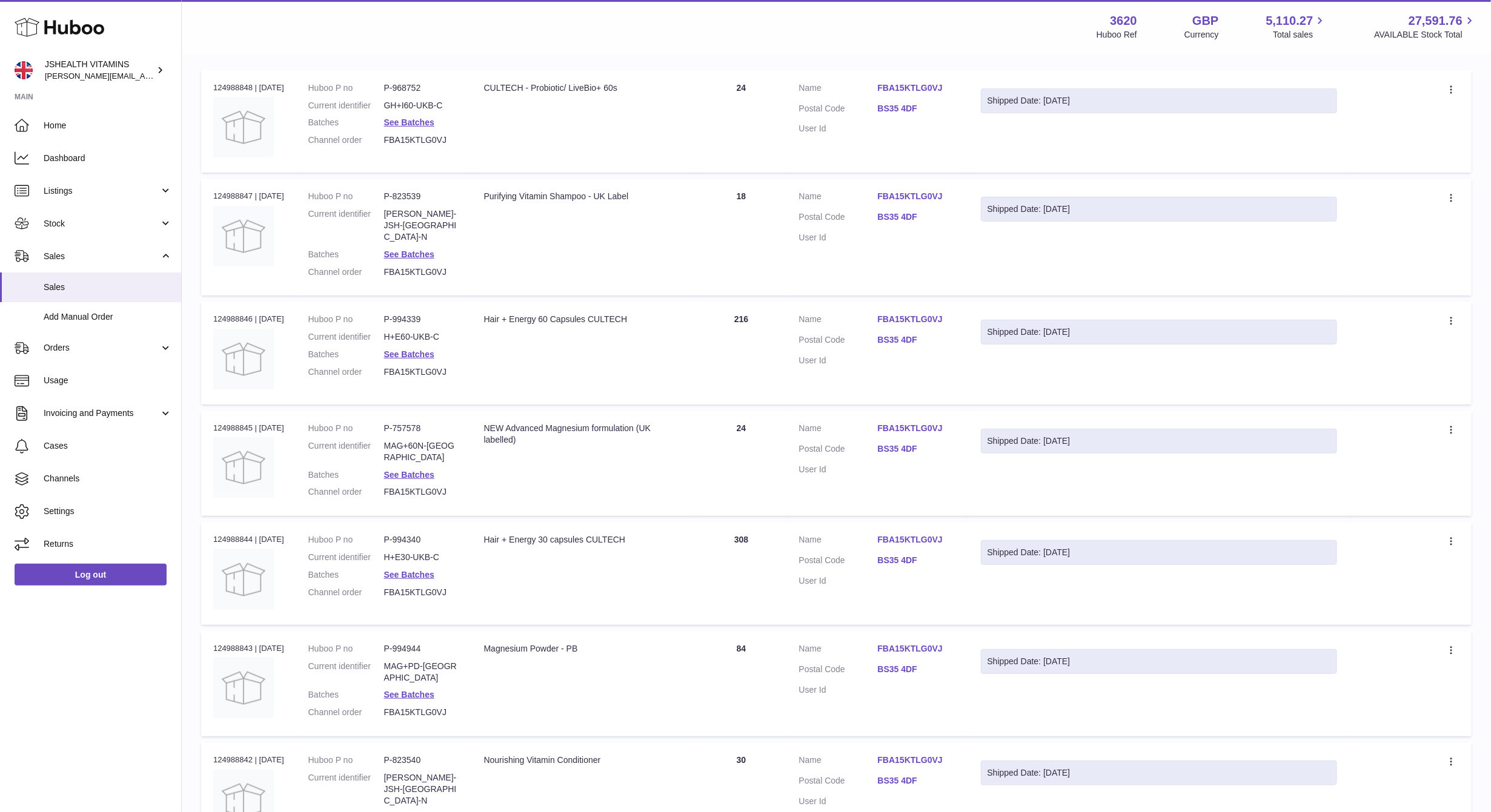
scroll to position [220, 0]
click at [434, 347] on link "See Batches" at bounding box center [409, 351] width 50 height 9
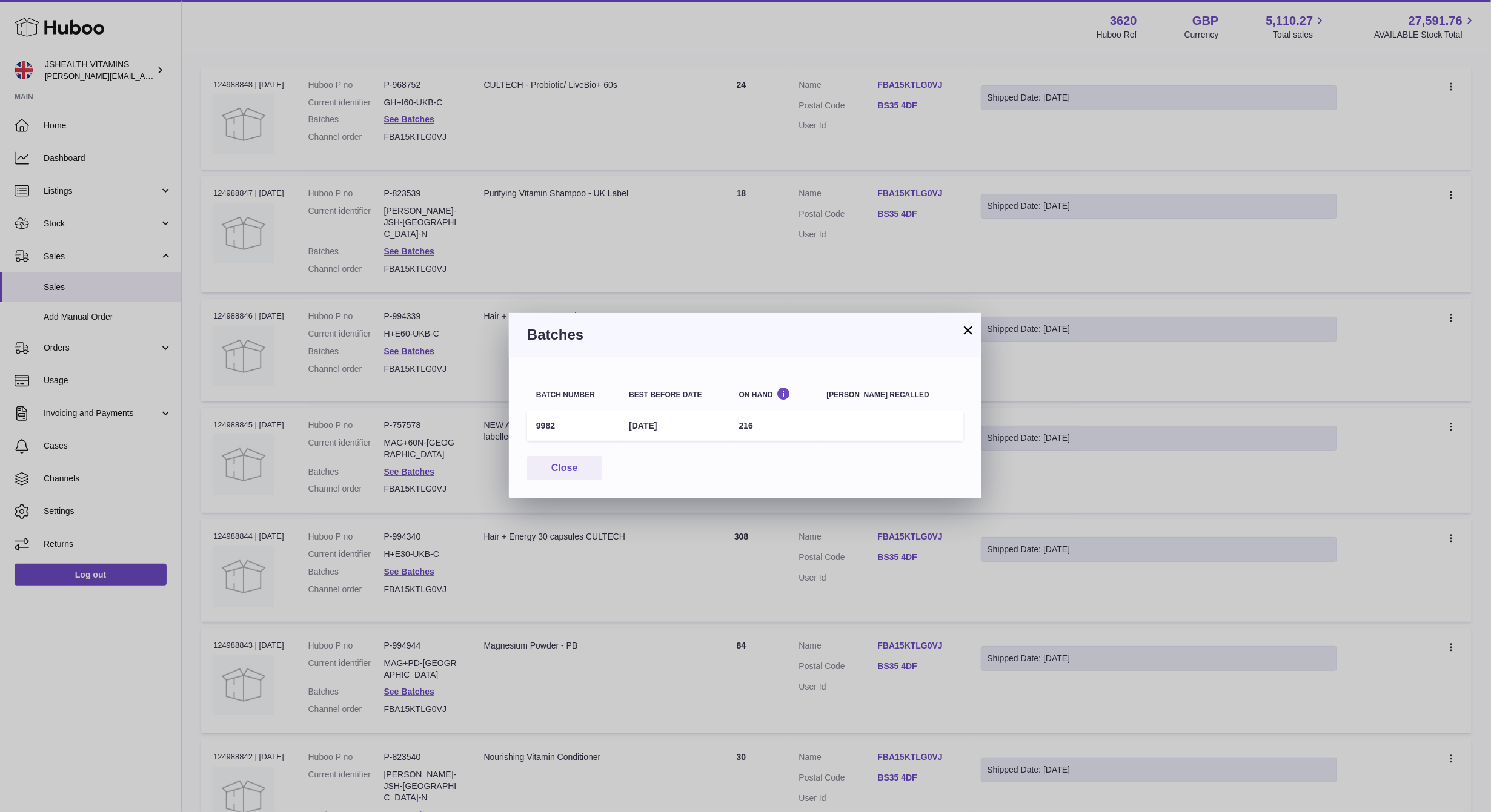
click at [536, 428] on td "9982" at bounding box center [573, 426] width 93 height 30
click at [546, 421] on td "9982" at bounding box center [573, 426] width 93 height 30
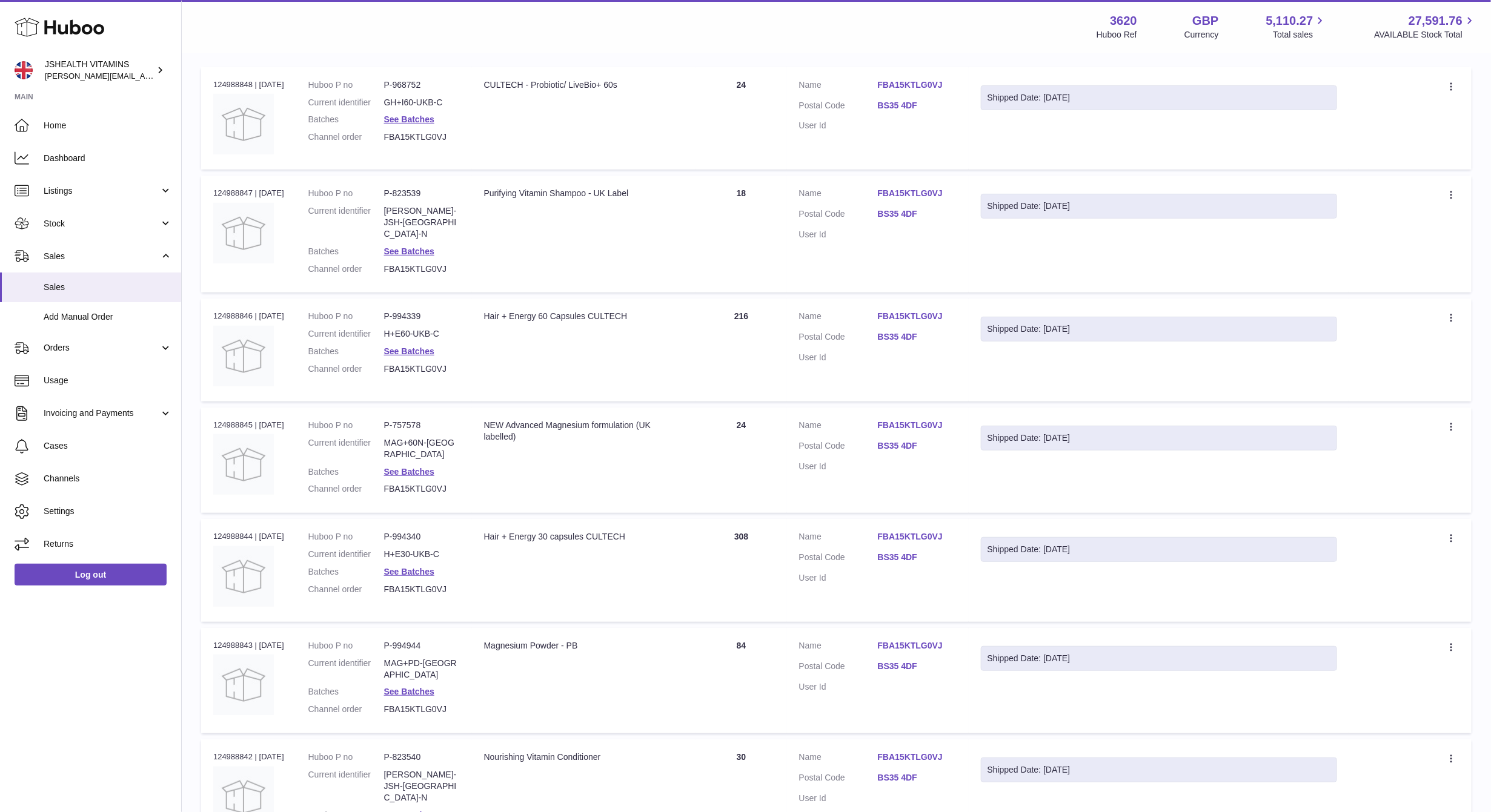
click at [407, 380] on div at bounding box center [746, 406] width 1491 height 812
drag, startPoint x: 430, startPoint y: 236, endPoint x: 422, endPoint y: 219, distance: 18.8
click at [429, 236] on dl "Huboo P no P-823539 Current identifier SHAMP-JSH-UK-N Batches See Batches Chann…" at bounding box center [384, 234] width 152 height 93
drag, startPoint x: 422, startPoint y: 219, endPoint x: 425, endPoint y: 245, distance: 26.2
click at [421, 219] on dl "Huboo P no P-823539 Current identifier SHAMP-JSH-UK-N Batches See Batches Chann…" at bounding box center [384, 234] width 152 height 93
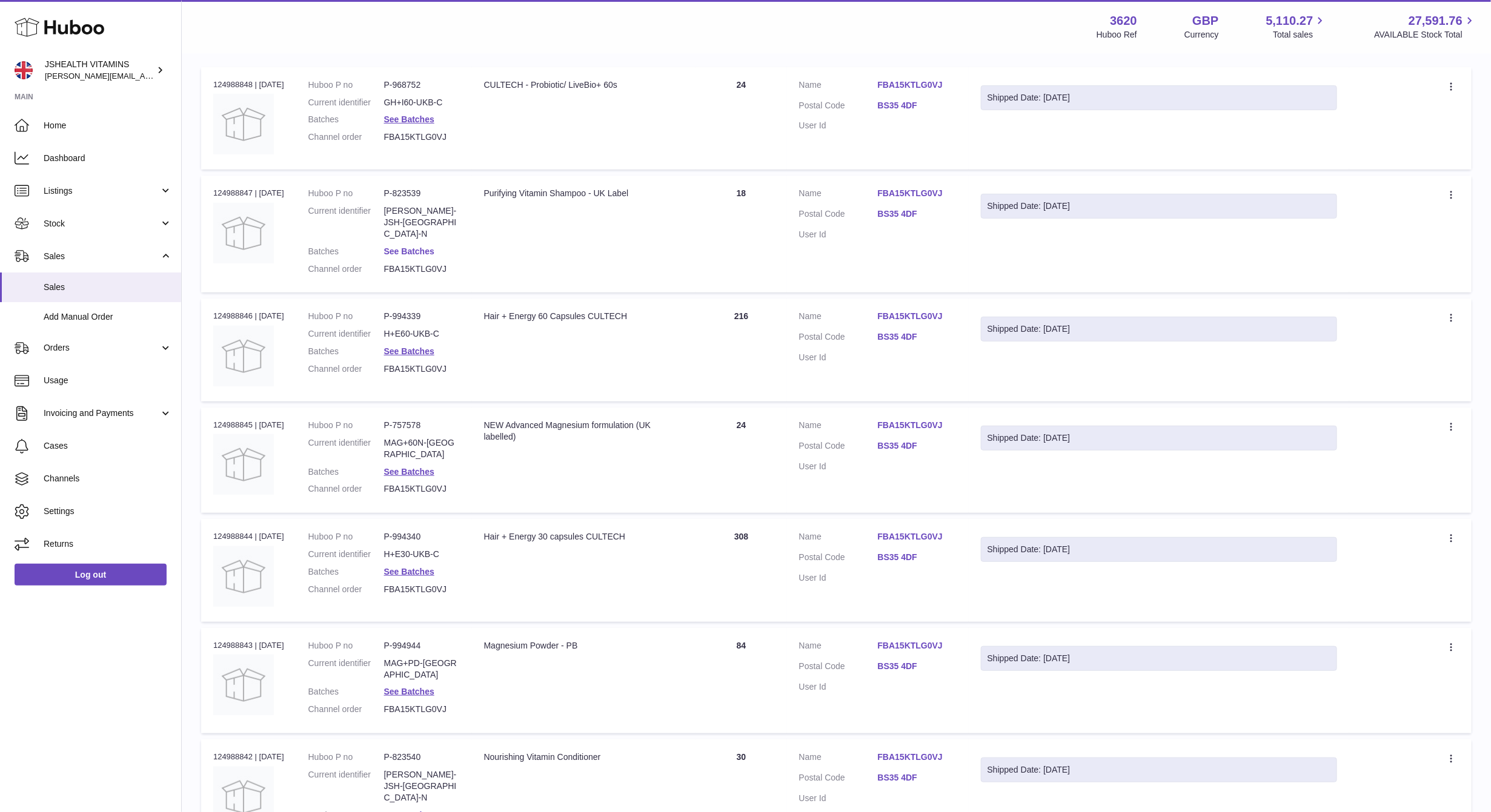
click at [428, 247] on link "See Batches" at bounding box center [409, 252] width 50 height 9
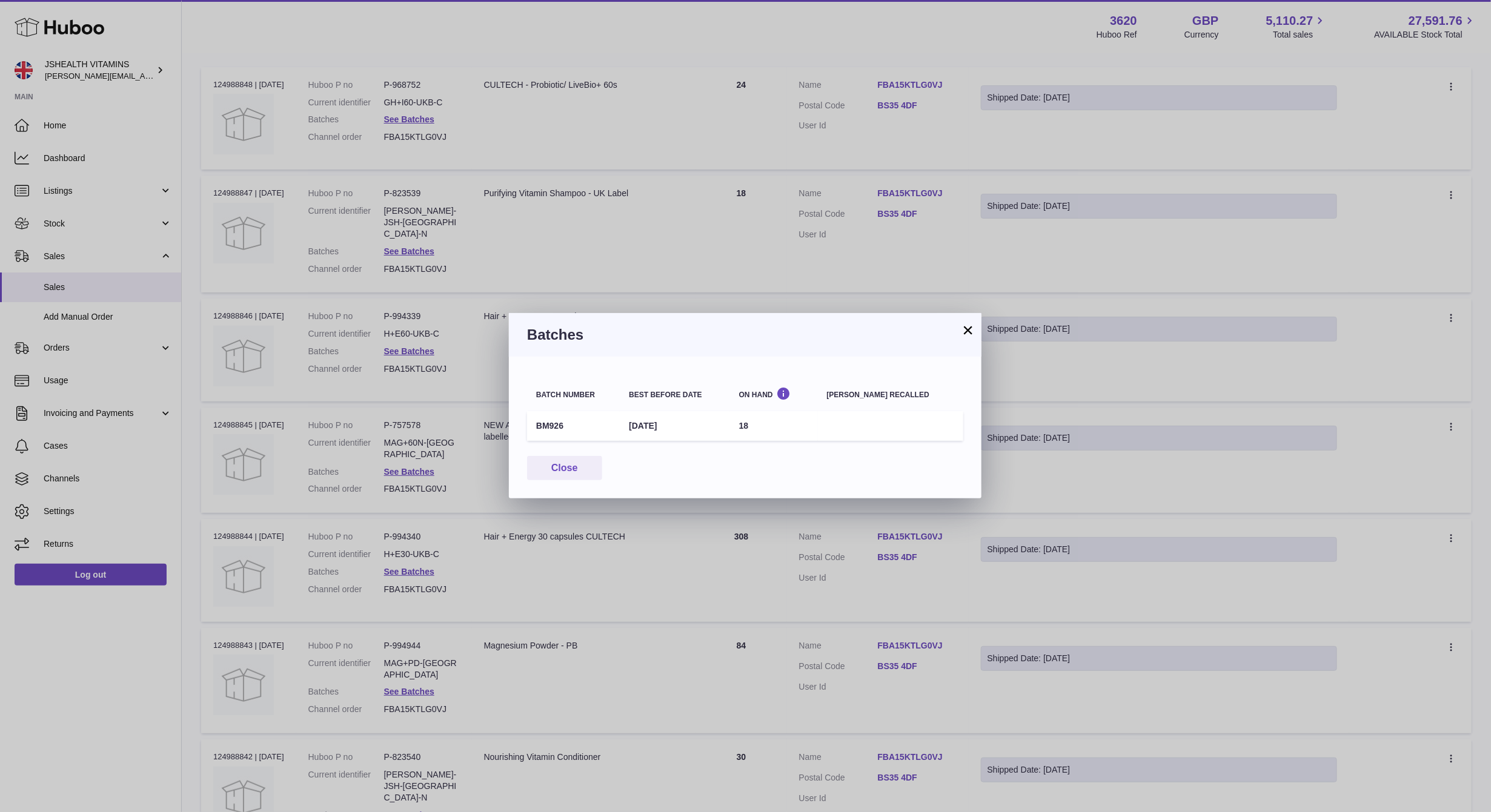
click at [536, 422] on td "BM926" at bounding box center [573, 426] width 93 height 30
click at [384, 227] on div "× Batches Batch number Best before date On Hand Batch recalled BM926 31st Mar 2…" at bounding box center [746, 406] width 1491 height 812
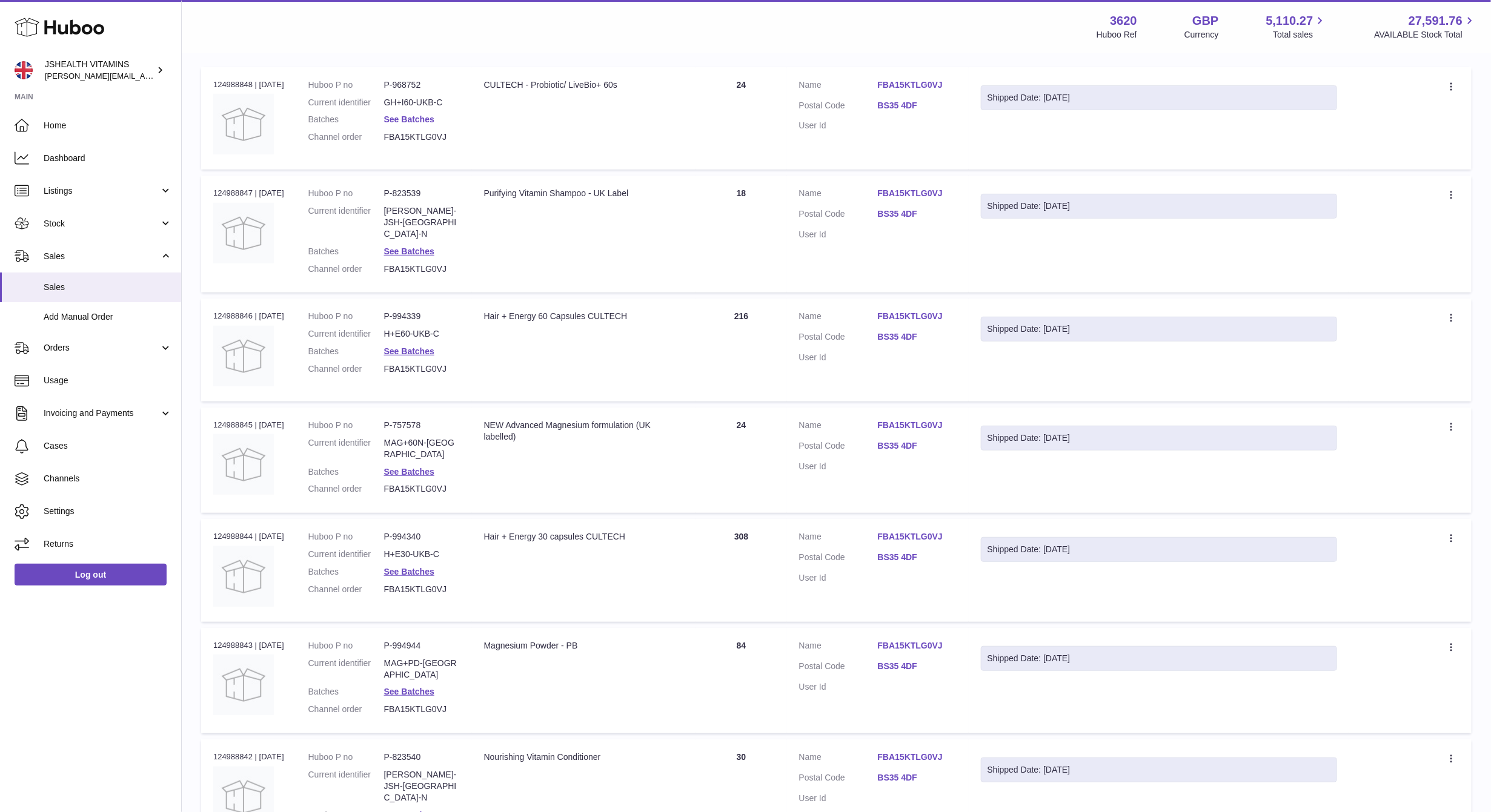
click at [424, 115] on link "See Batches" at bounding box center [409, 119] width 50 height 9
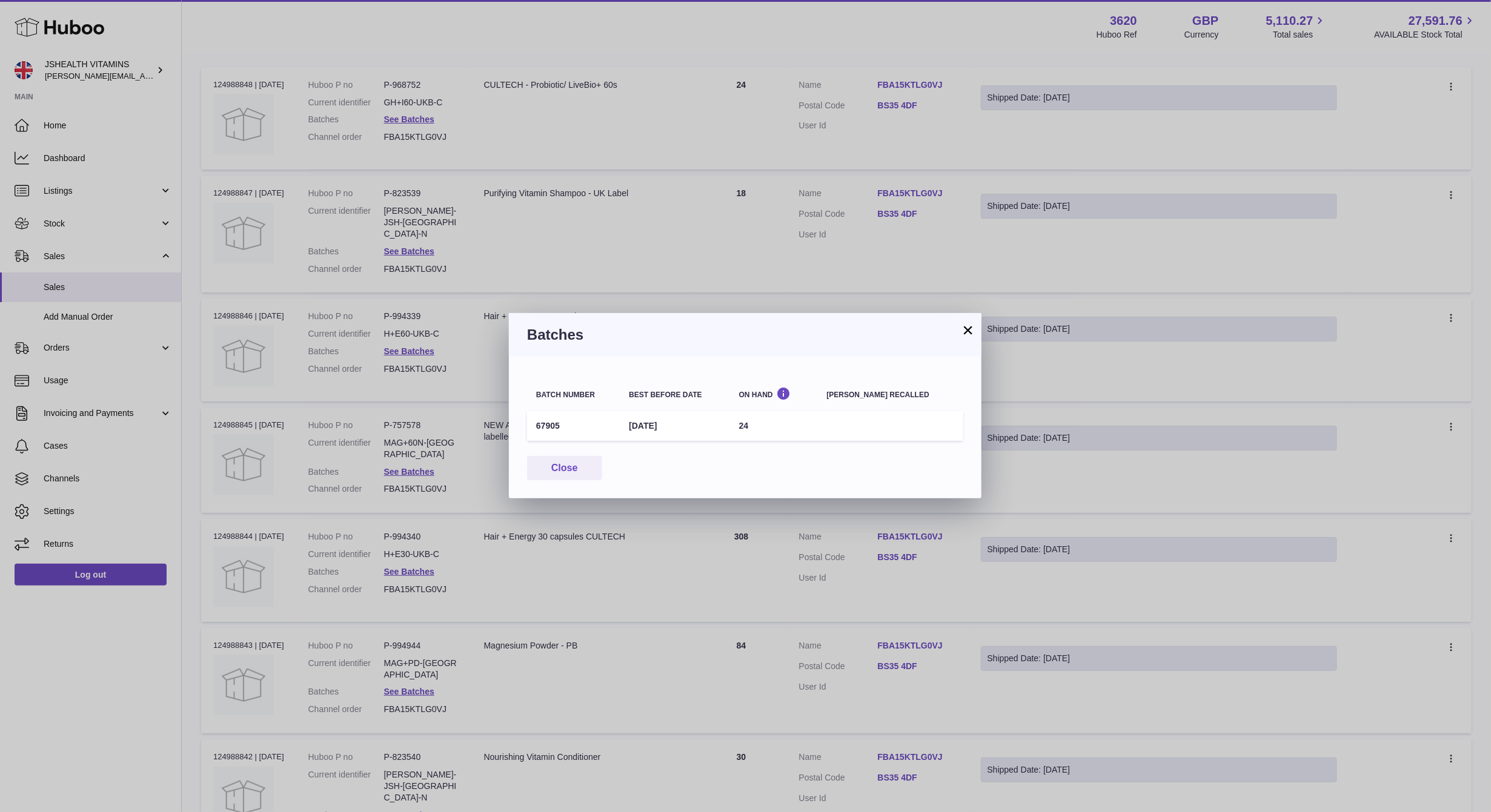
click at [547, 429] on td "67905" at bounding box center [573, 426] width 93 height 30
drag, startPoint x: 503, startPoint y: 389, endPoint x: 627, endPoint y: 337, distance: 134.5
click at [503, 389] on div "× Batches Batch number Best before date On Hand Batch recalled 67905 31st Aug 2…" at bounding box center [746, 406] width 1491 height 812
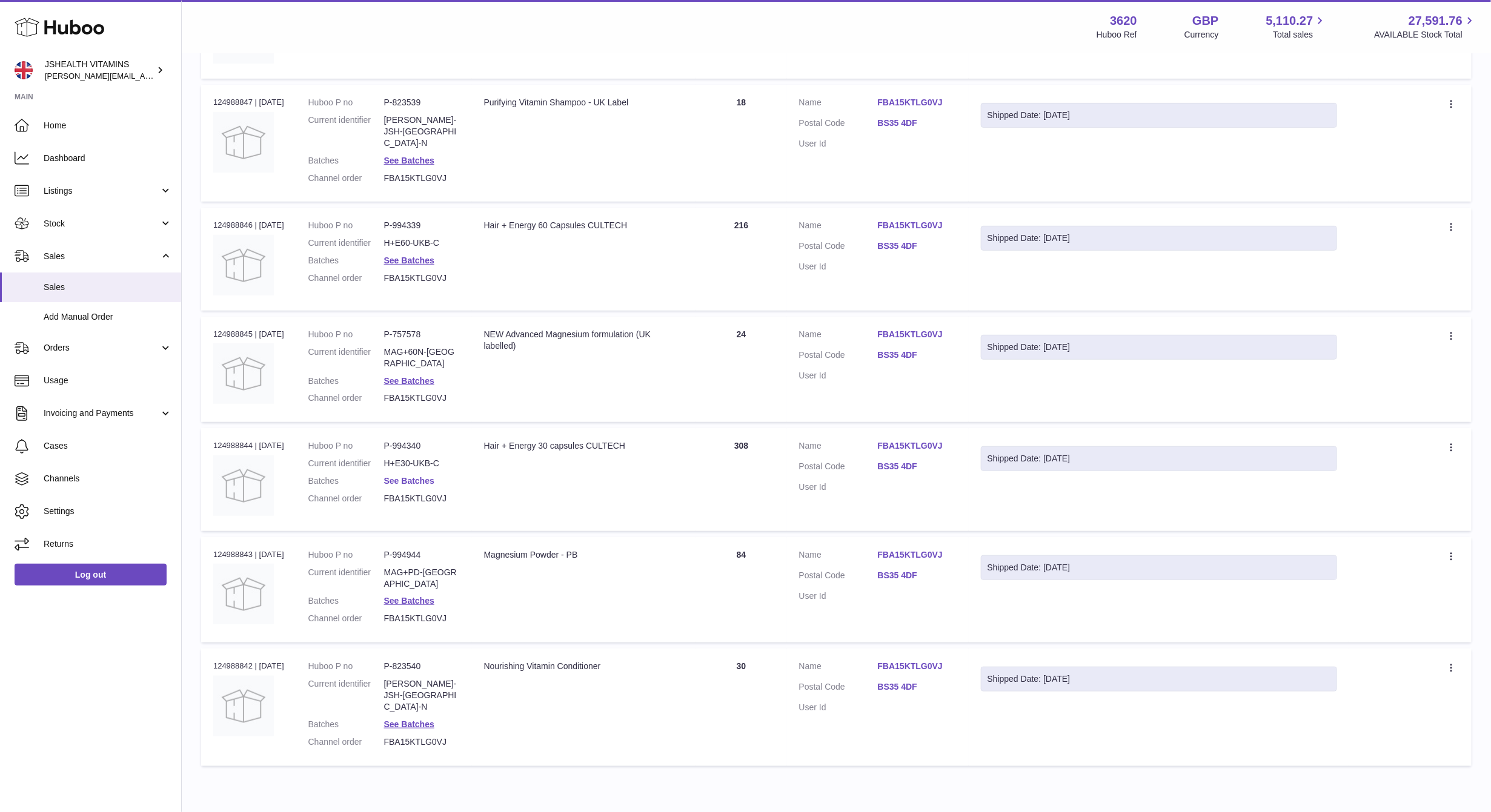
scroll to position [327, 0]
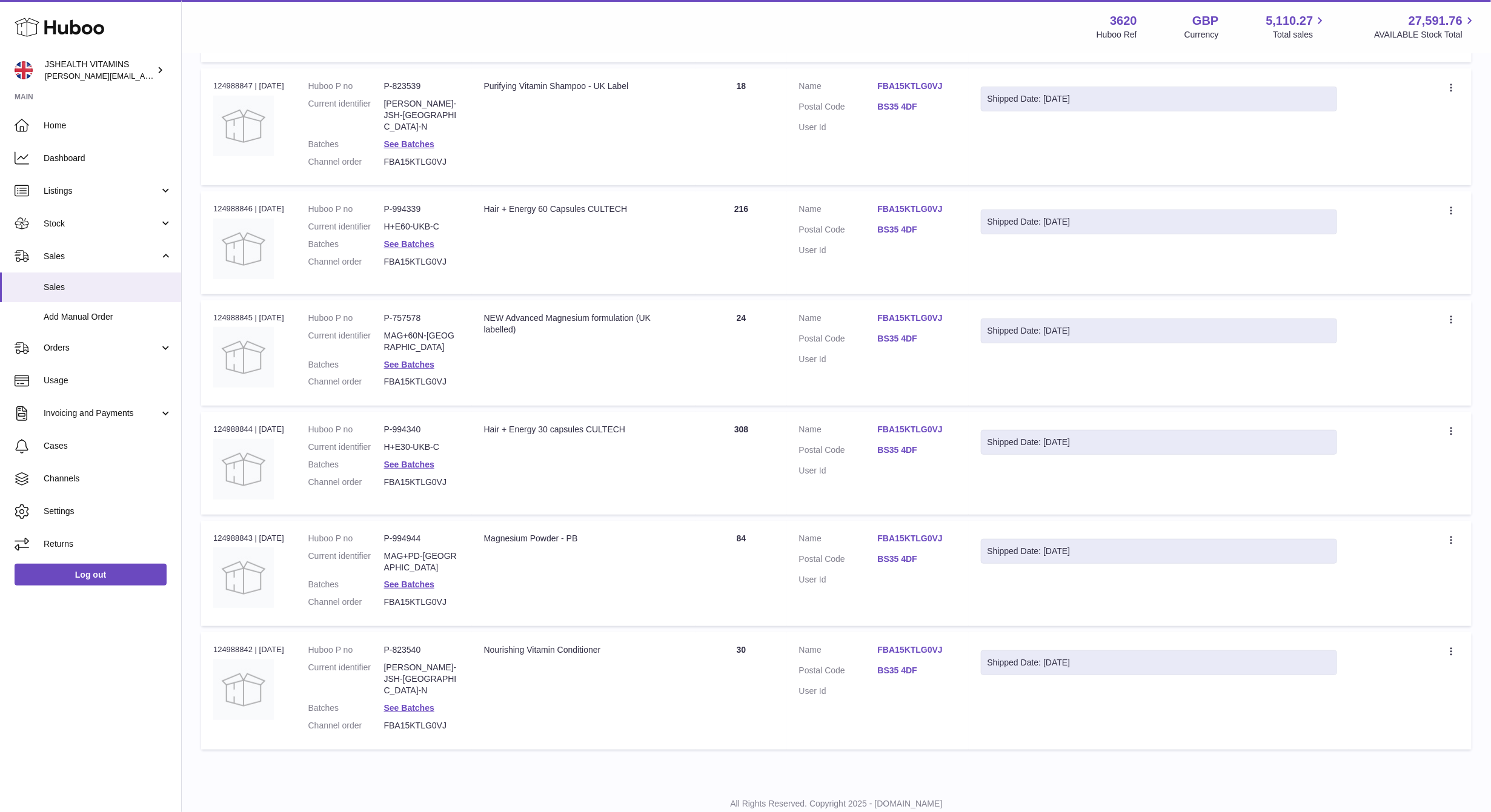
click at [436, 651] on dl "Huboo P no P-823540 Current identifier CONDIT-JSH-UK-N Batches See Batches Chan…" at bounding box center [384, 691] width 152 height 93
click at [433, 703] on dd "See Batches" at bounding box center [422, 708] width 75 height 12
click at [432, 703] on link "See Batches" at bounding box center [409, 707] width 50 height 9
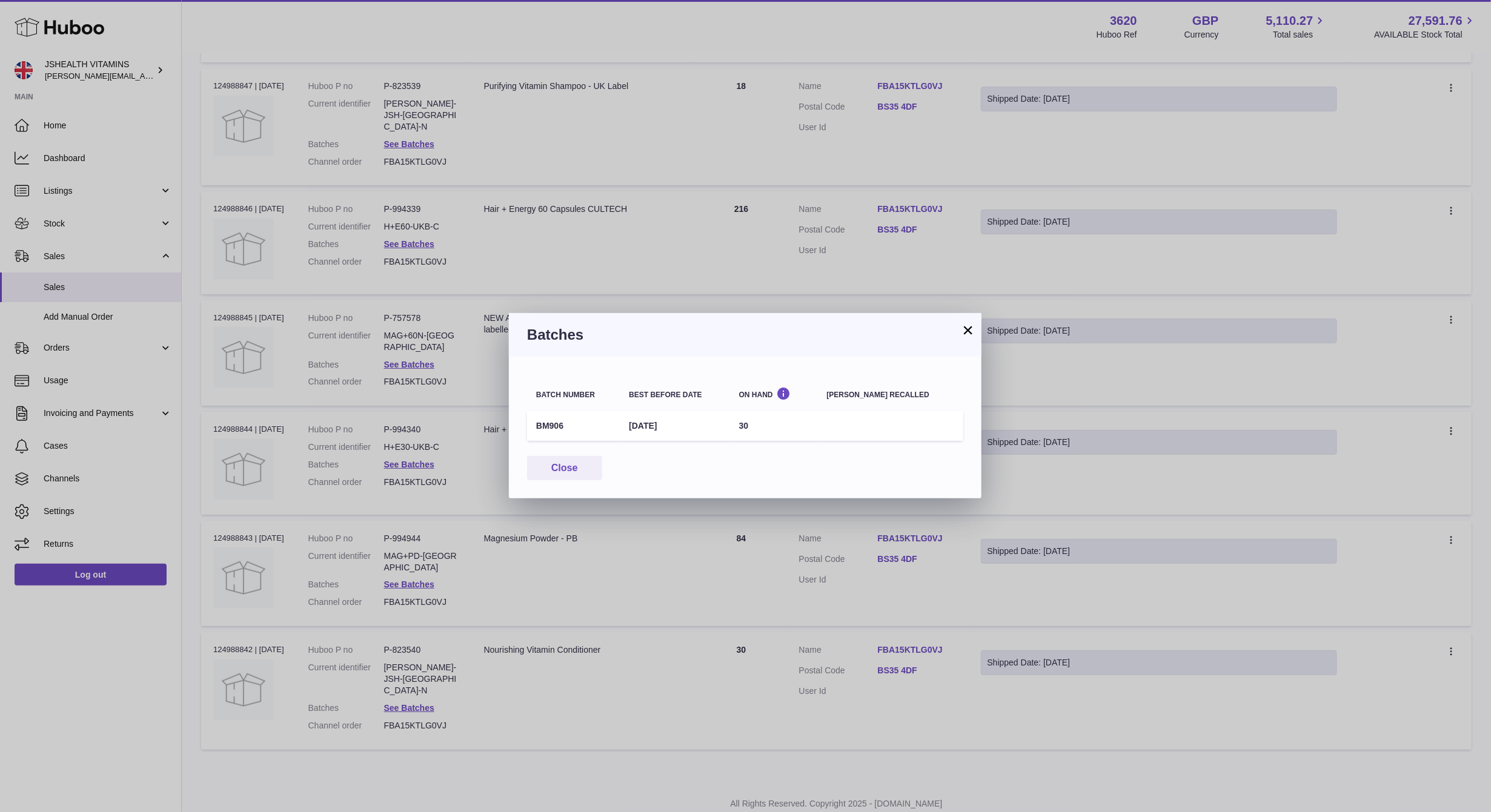
click at [541, 421] on td "BM906" at bounding box center [573, 426] width 93 height 30
drag, startPoint x: 541, startPoint y: 421, endPoint x: 639, endPoint y: 421, distance: 98.0
click at [542, 421] on td "BM906" at bounding box center [573, 426] width 93 height 30
click at [87, 400] on div "× Batches Batch number Best before date On Hand Batch recalled BM906 31st Mar 2…" at bounding box center [746, 406] width 1491 height 812
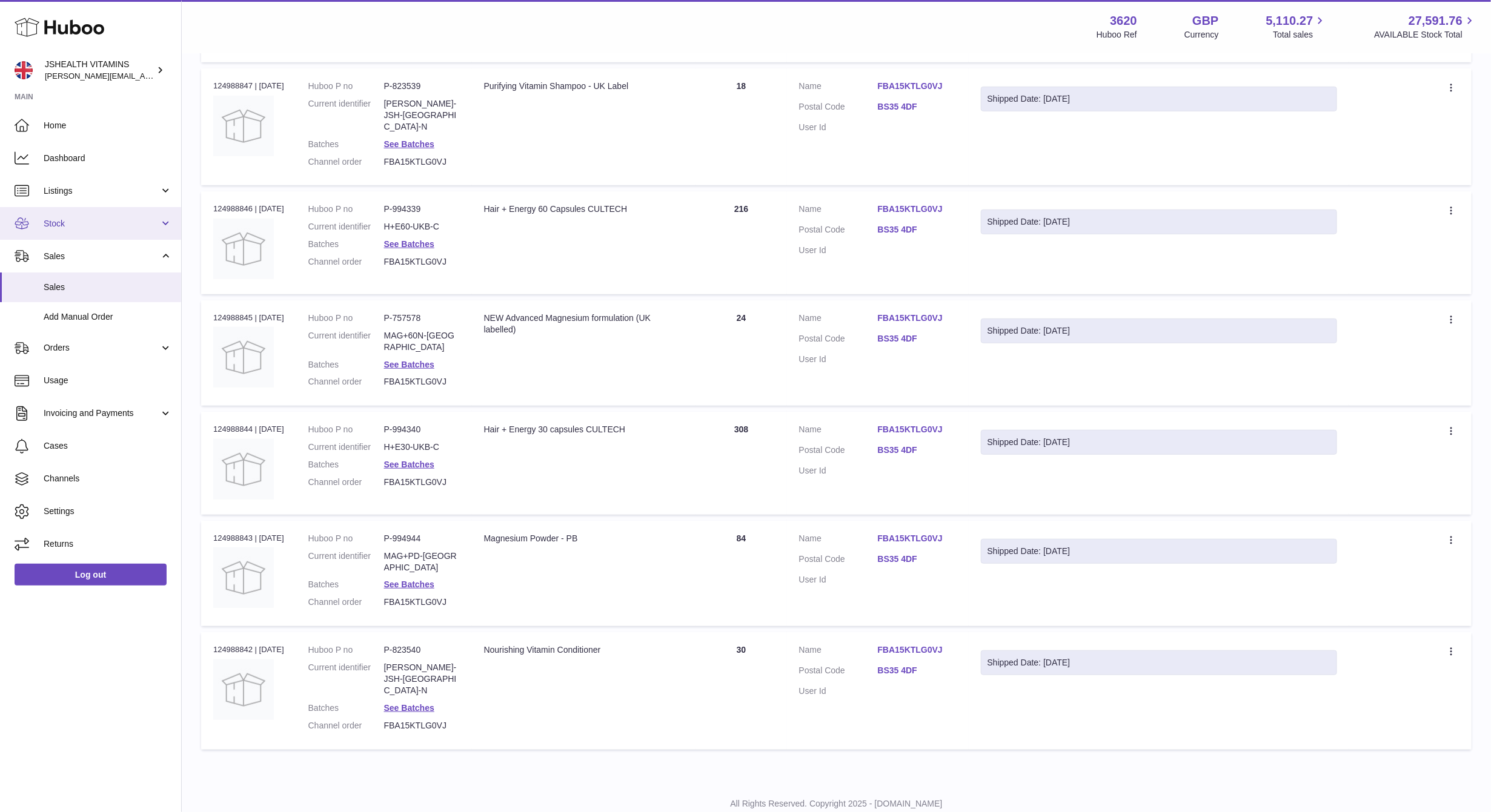
click at [83, 220] on span "Stock" at bounding box center [101, 223] width 116 height 12
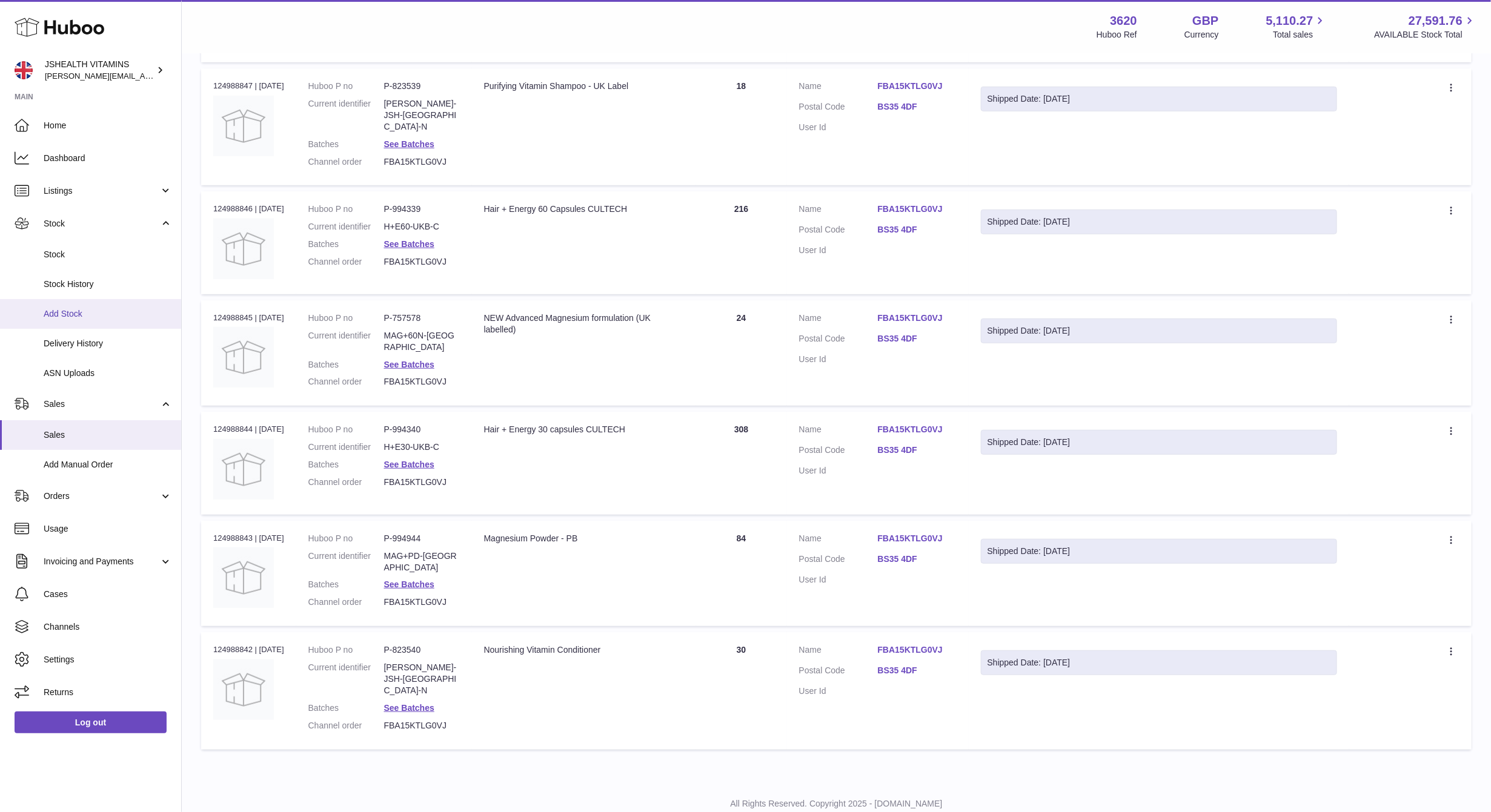
drag, startPoint x: 124, startPoint y: 350, endPoint x: 166, endPoint y: 307, distance: 60.1
click at [125, 350] on link "Delivery History" at bounding box center [90, 344] width 181 height 30
click at [420, 669] on dl "Huboo P no P-823540 Current identifier CONDIT-JSH-UK-N Batches See Batches Chan…" at bounding box center [384, 691] width 152 height 93
click at [420, 703] on link "See Batches" at bounding box center [409, 707] width 50 height 9
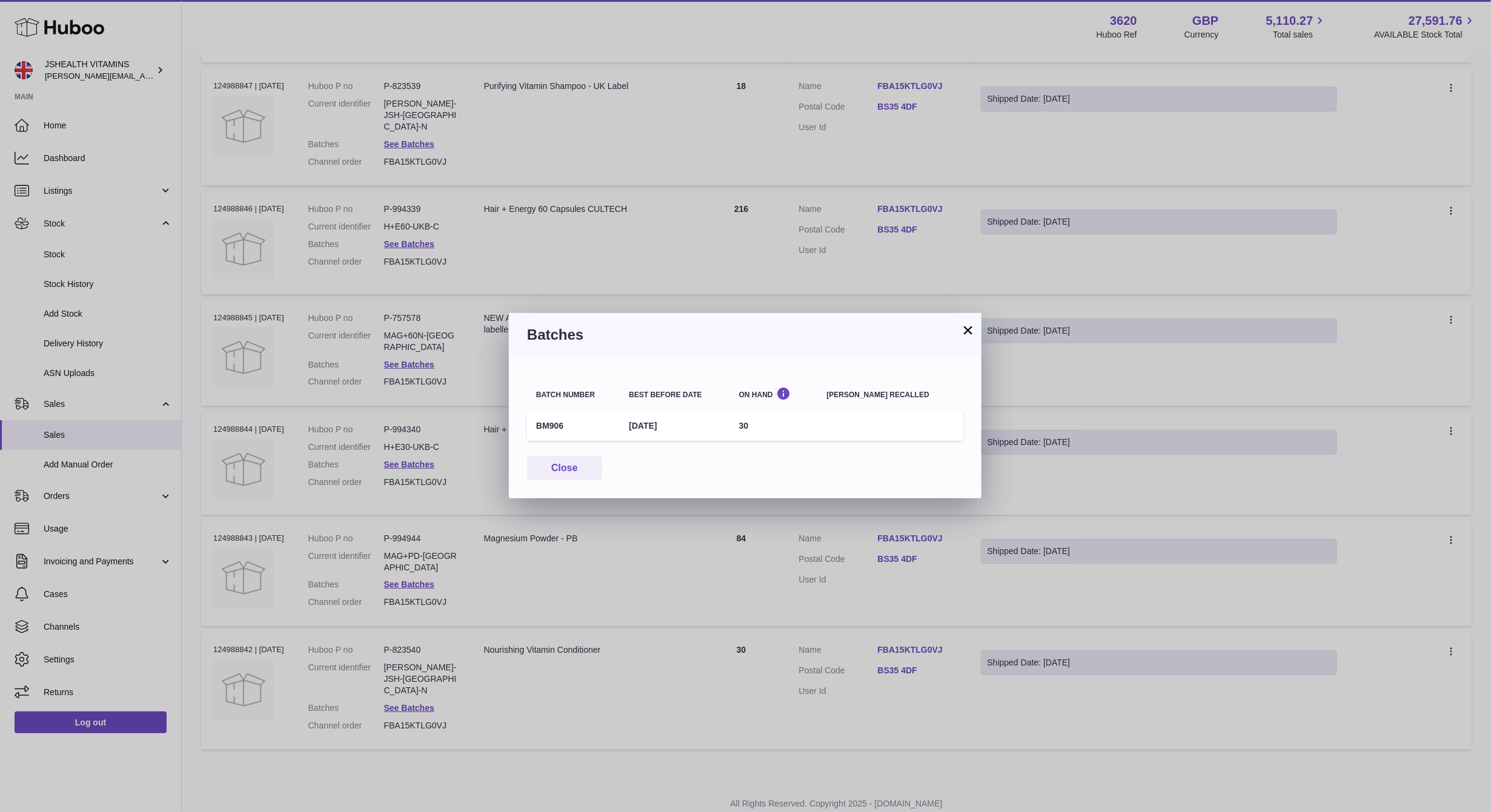
click at [547, 424] on td "BM906" at bounding box center [573, 426] width 93 height 30
